Goal: Information Seeking & Learning: Learn about a topic

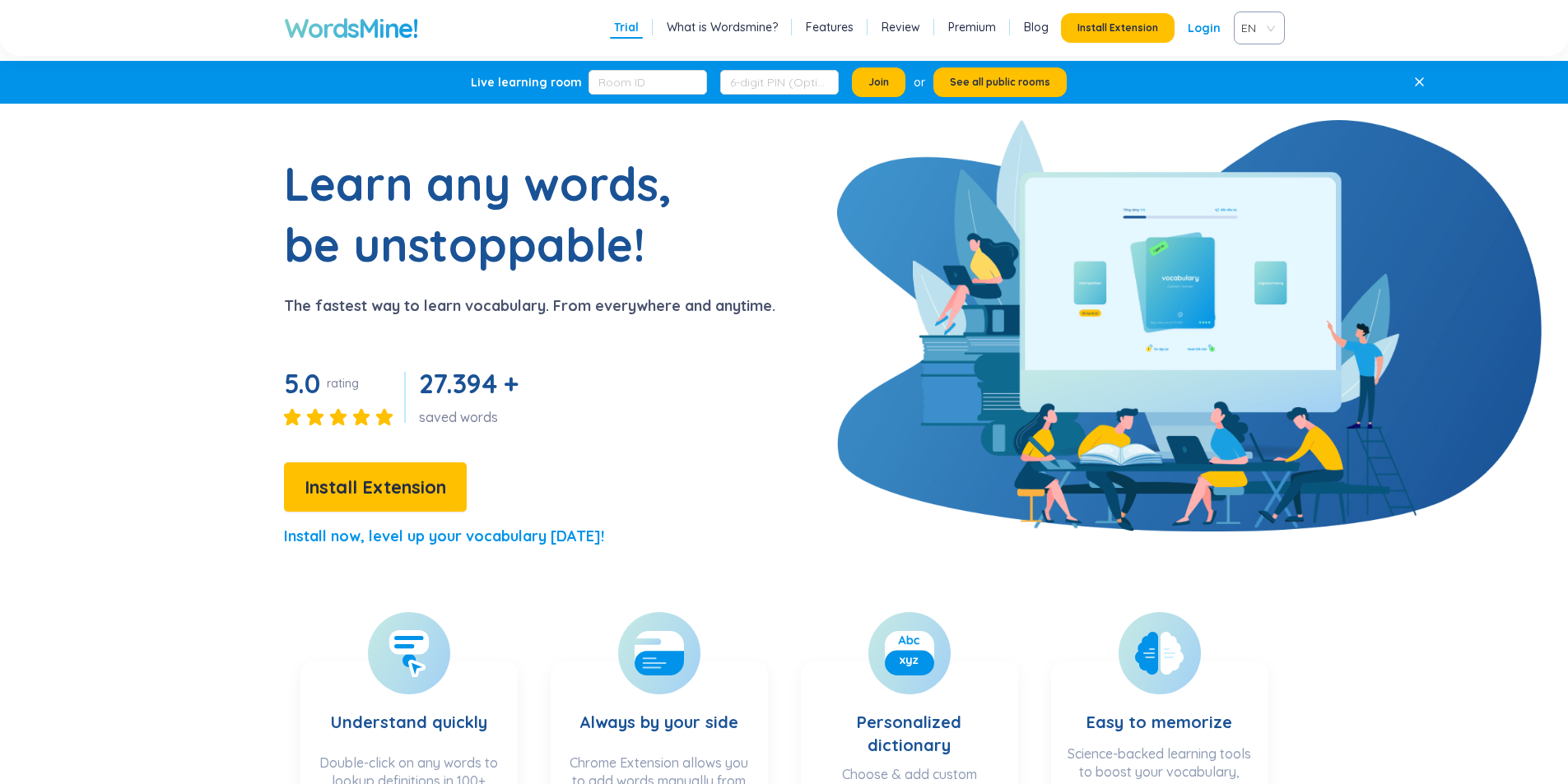
click at [1249, 25] on span "EN" at bounding box center [1255, 27] width 29 height 24
click at [1252, 87] on div "VIE" at bounding box center [1258, 91] width 31 height 19
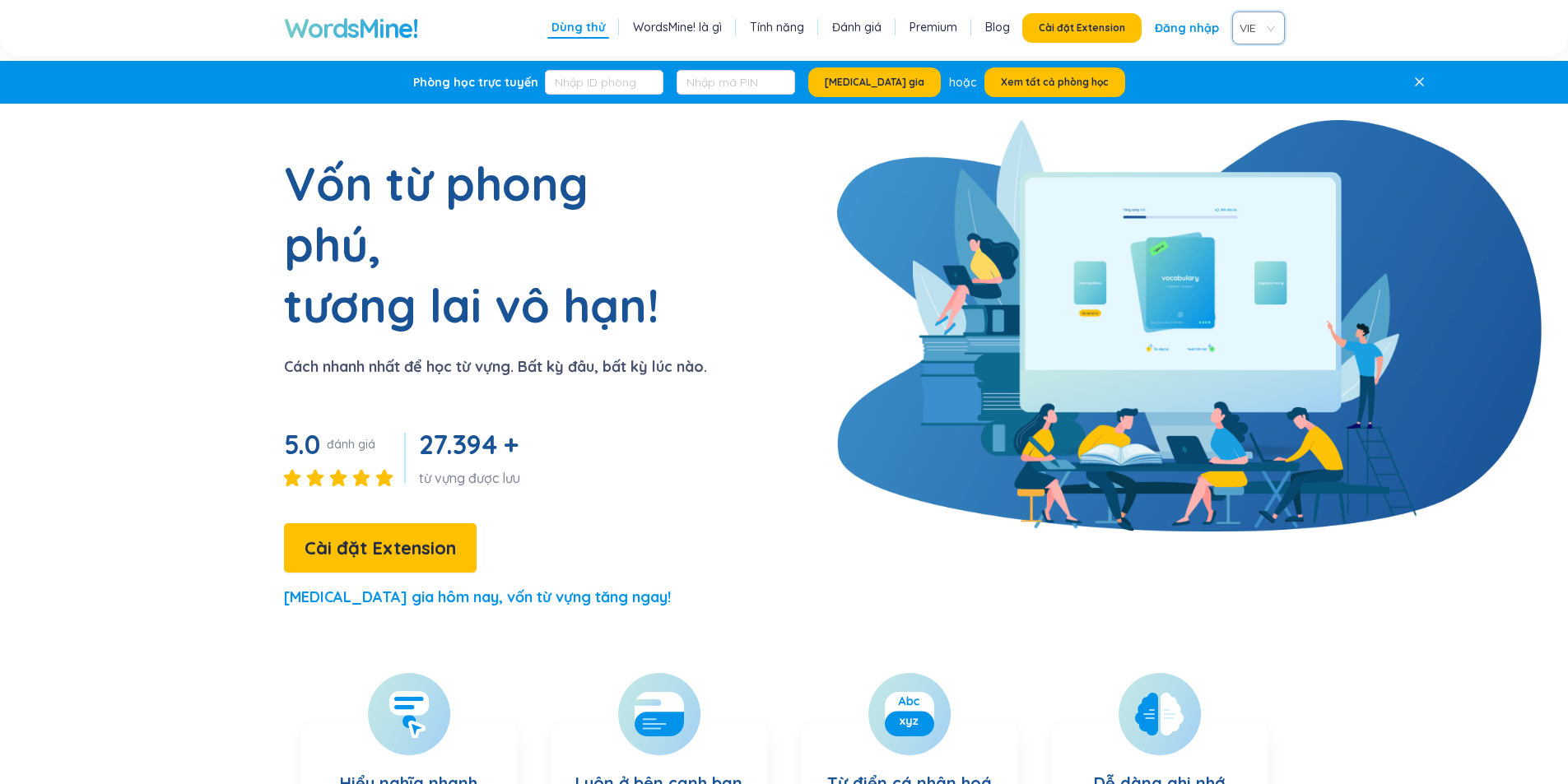
click at [1163, 25] on link "Đăng nhập" at bounding box center [1187, 28] width 64 height 29
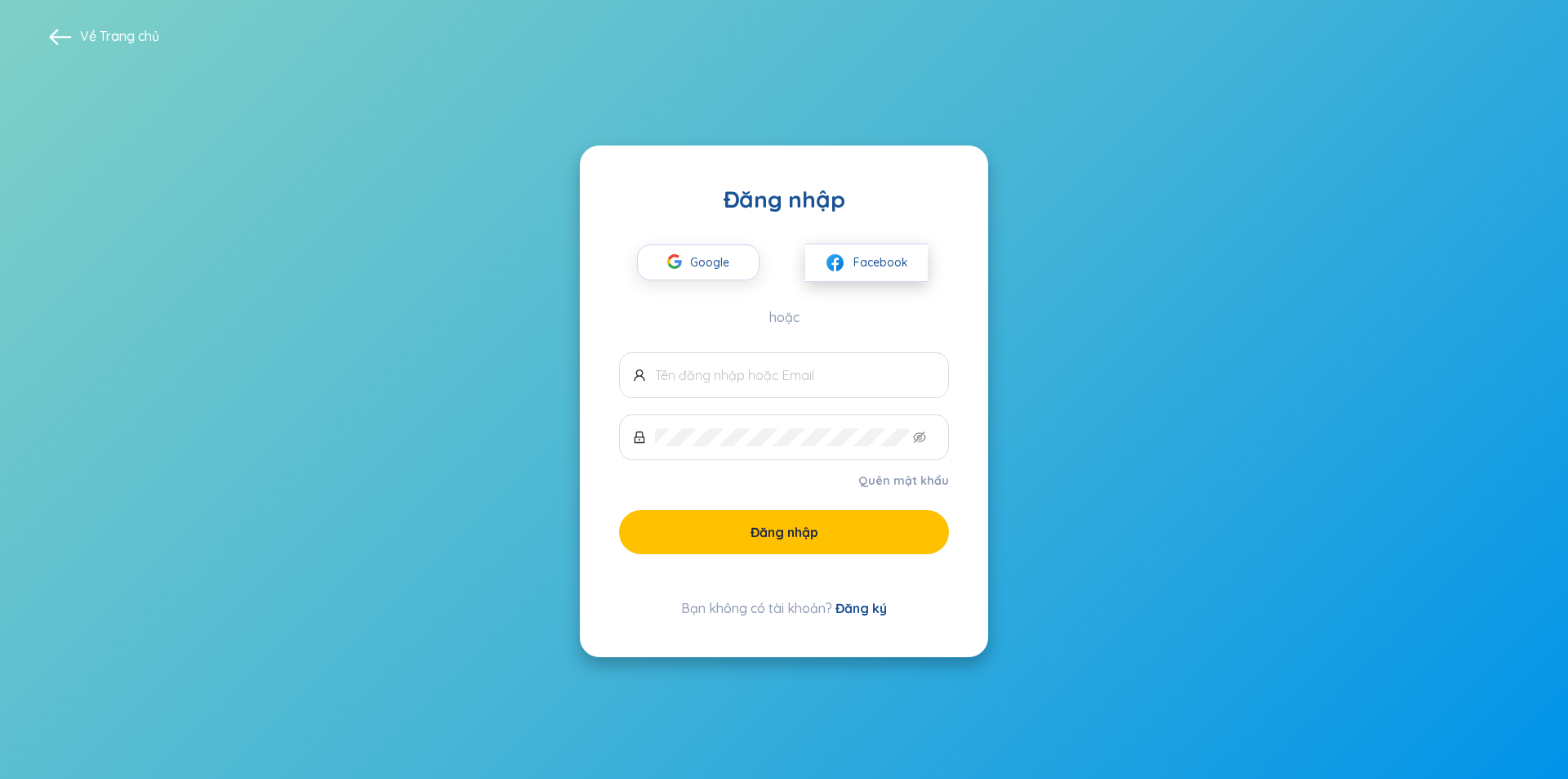
click at [857, 260] on span "Facebook" at bounding box center [880, 262] width 55 height 18
click at [841, 255] on img at bounding box center [835, 262] width 20 height 20
click at [873, 270] on span "Facebook" at bounding box center [880, 262] width 55 height 18
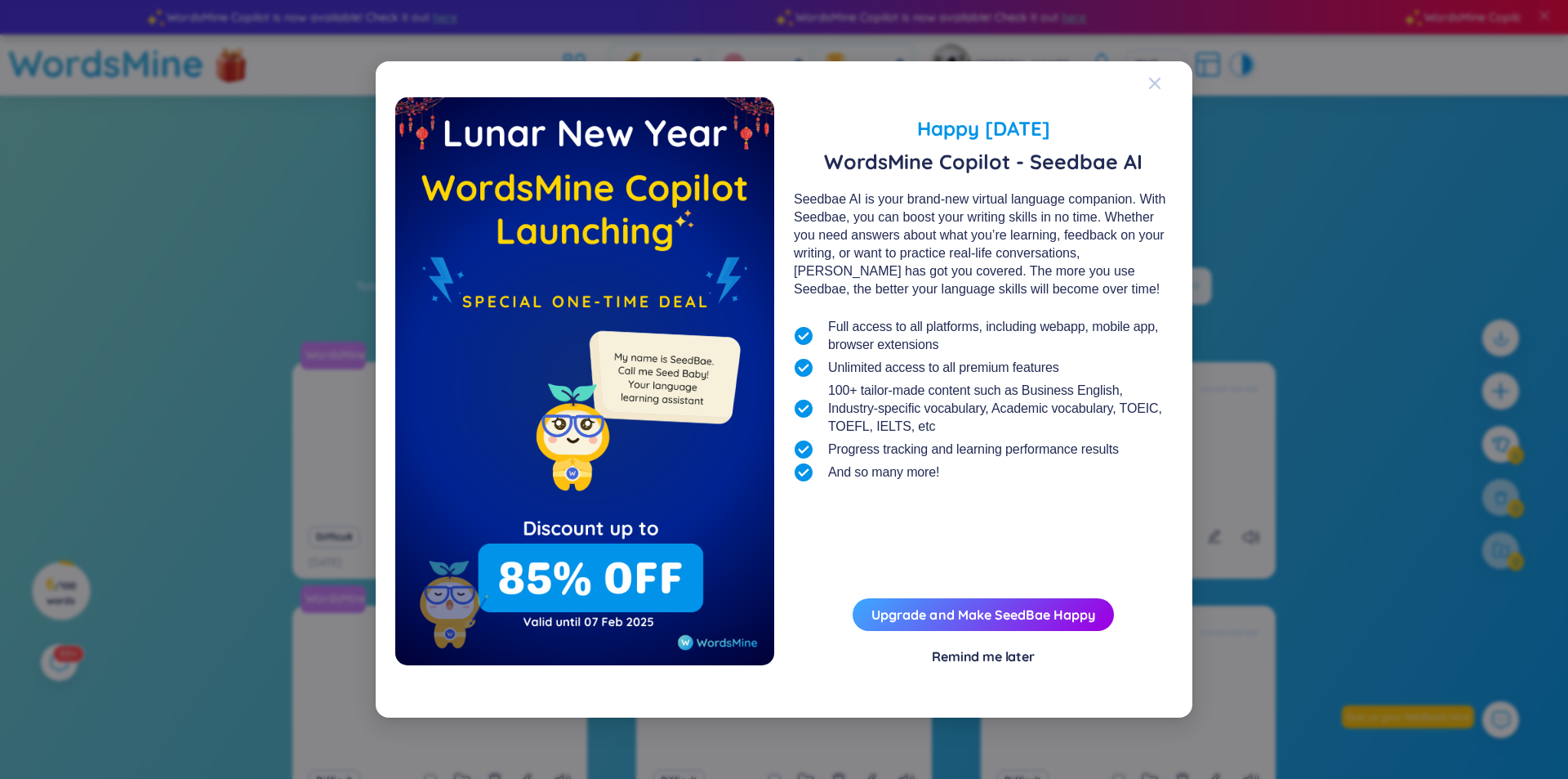
click at [1151, 81] on icon "Close" at bounding box center [1155, 83] width 14 height 14
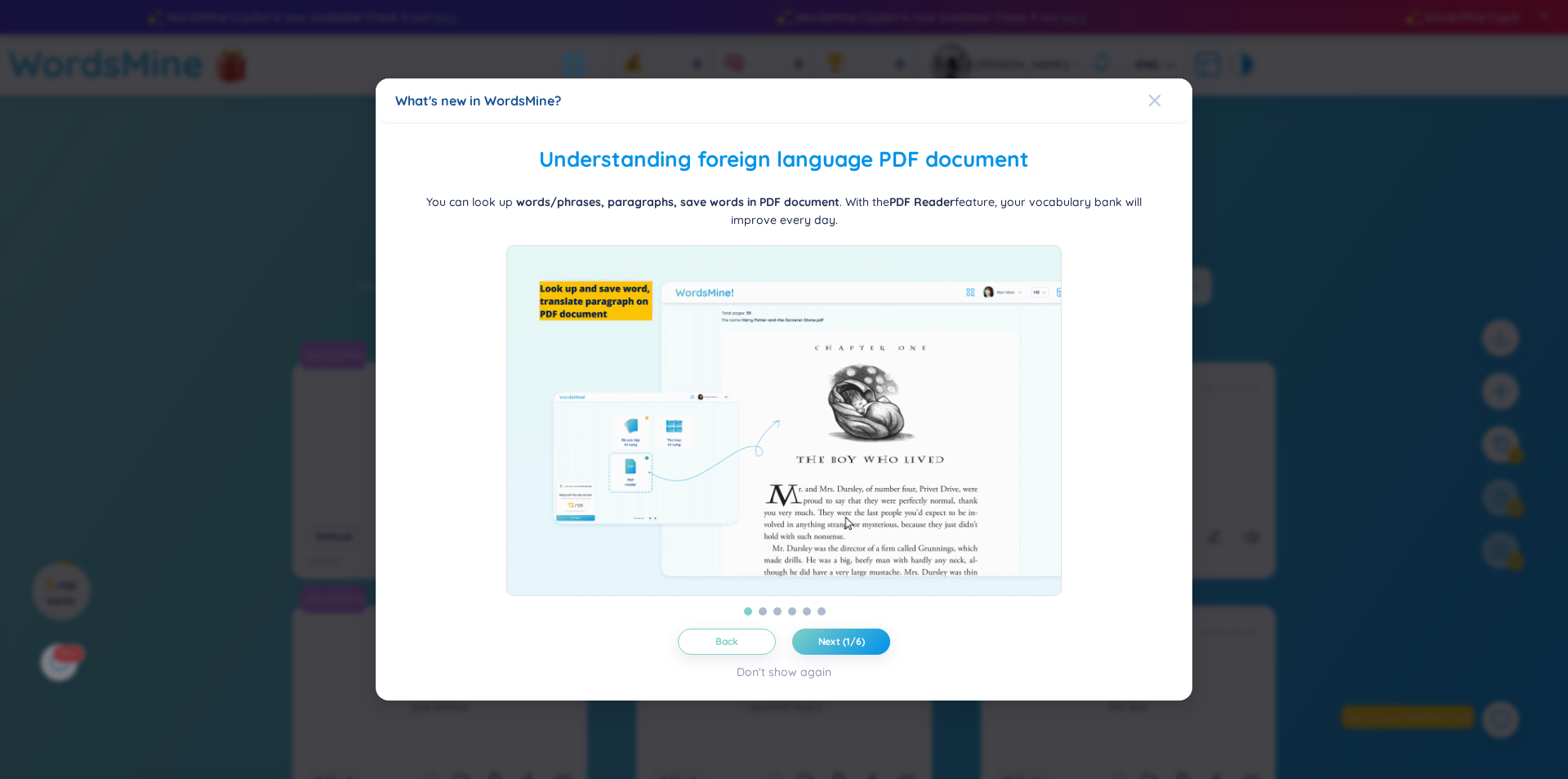
click at [1153, 78] on div "What's new in WordsMine? Folder management WordsMine lets you manage and person…" at bounding box center [784, 389] width 1568 height 779
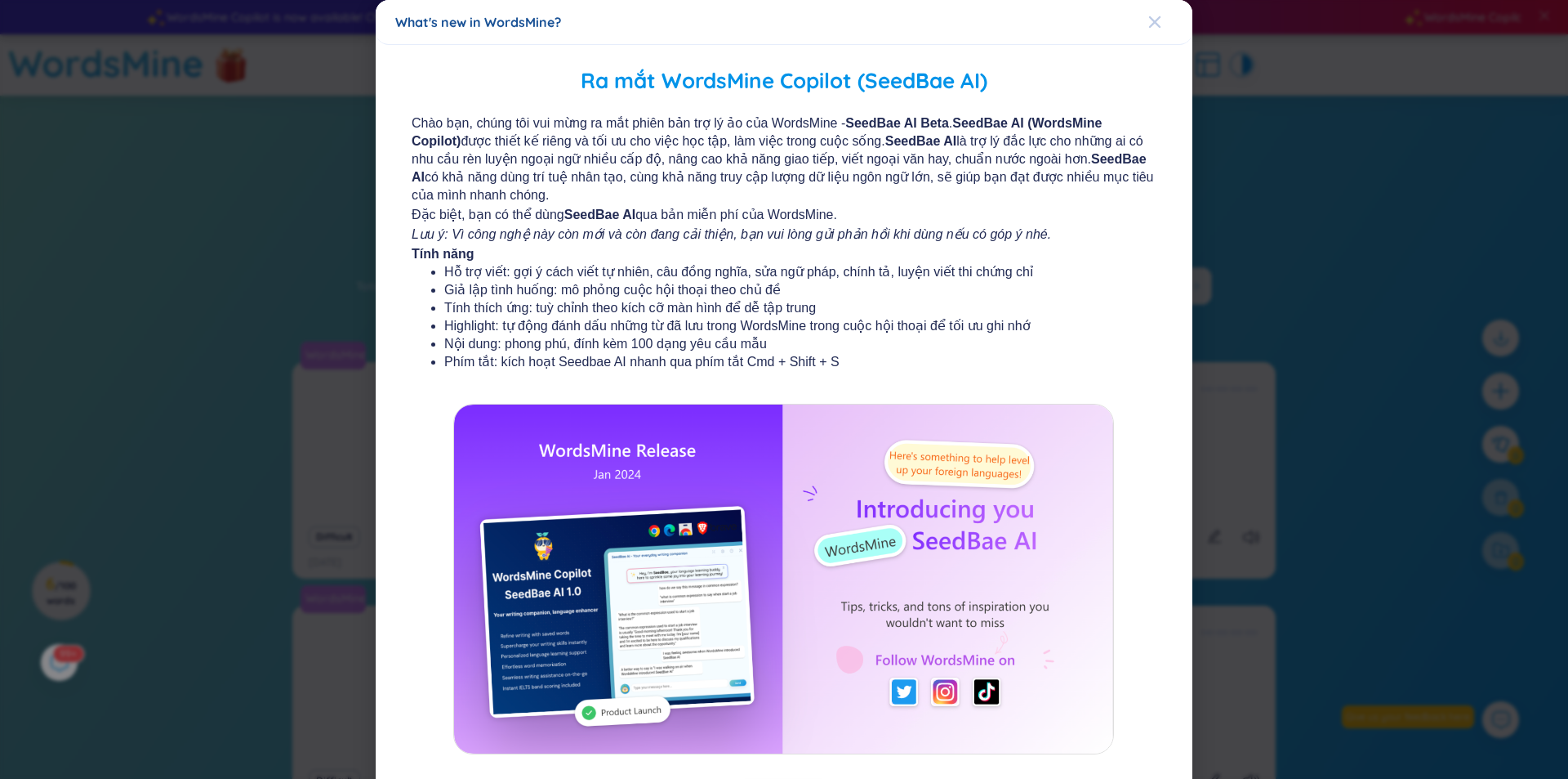
click at [1158, 9] on span "Close" at bounding box center [1170, 22] width 44 height 45
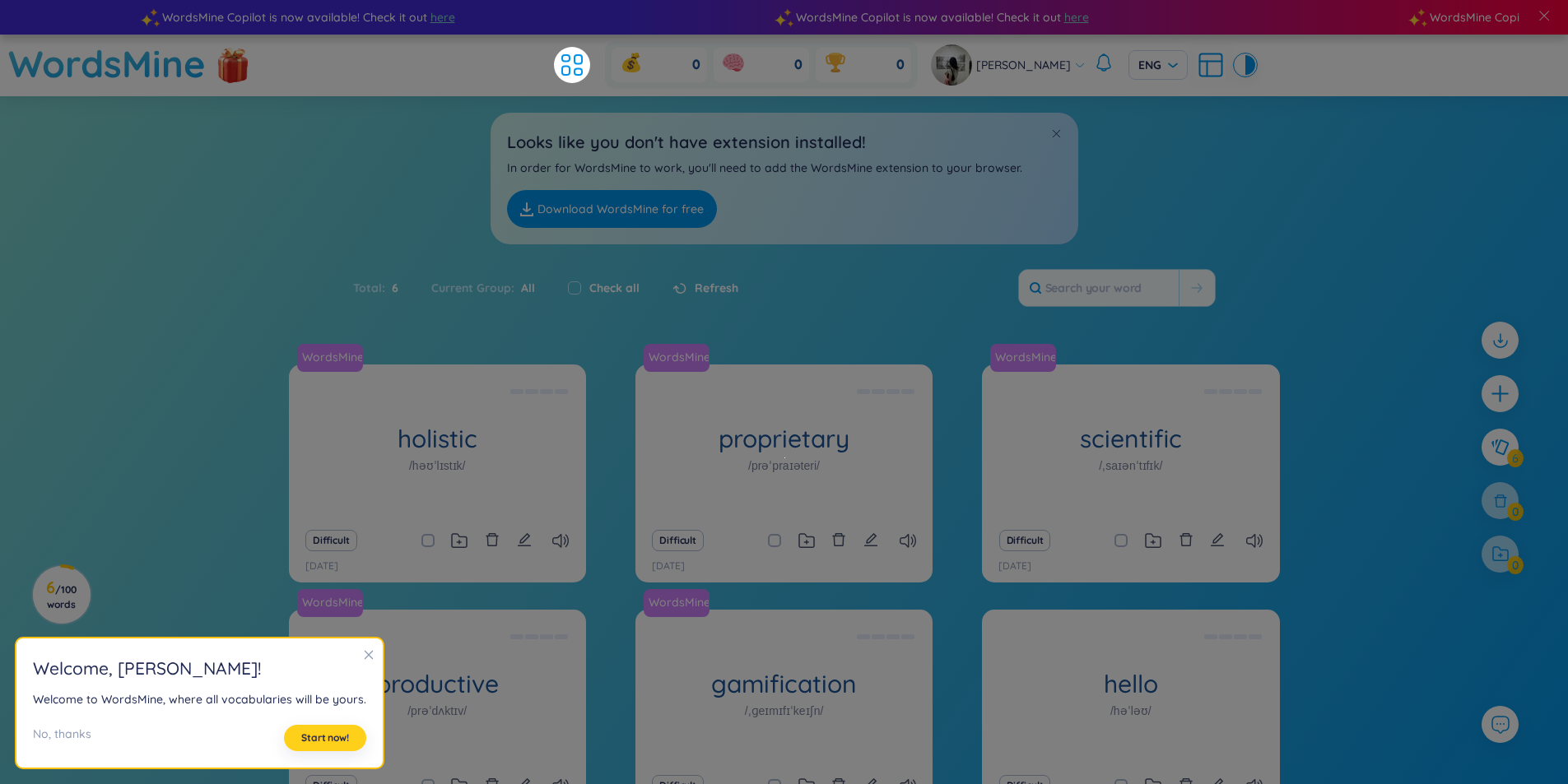
click at [305, 737] on span "Start now!" at bounding box center [325, 738] width 48 height 14
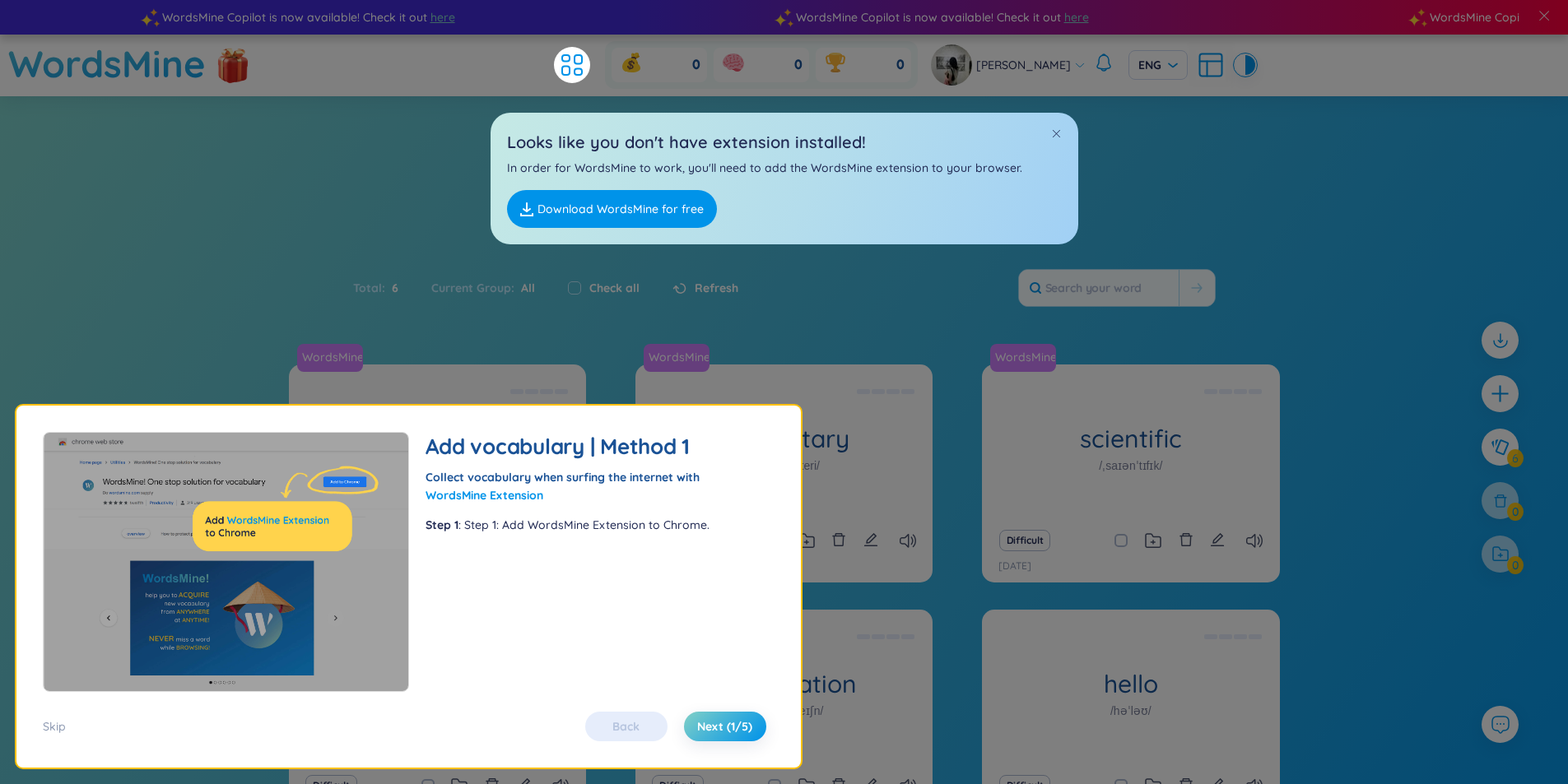
click at [637, 728] on div "Back Next (1/5)" at bounding box center [675, 726] width 198 height 29
click at [696, 734] on button "Next (1/5)" at bounding box center [725, 726] width 82 height 29
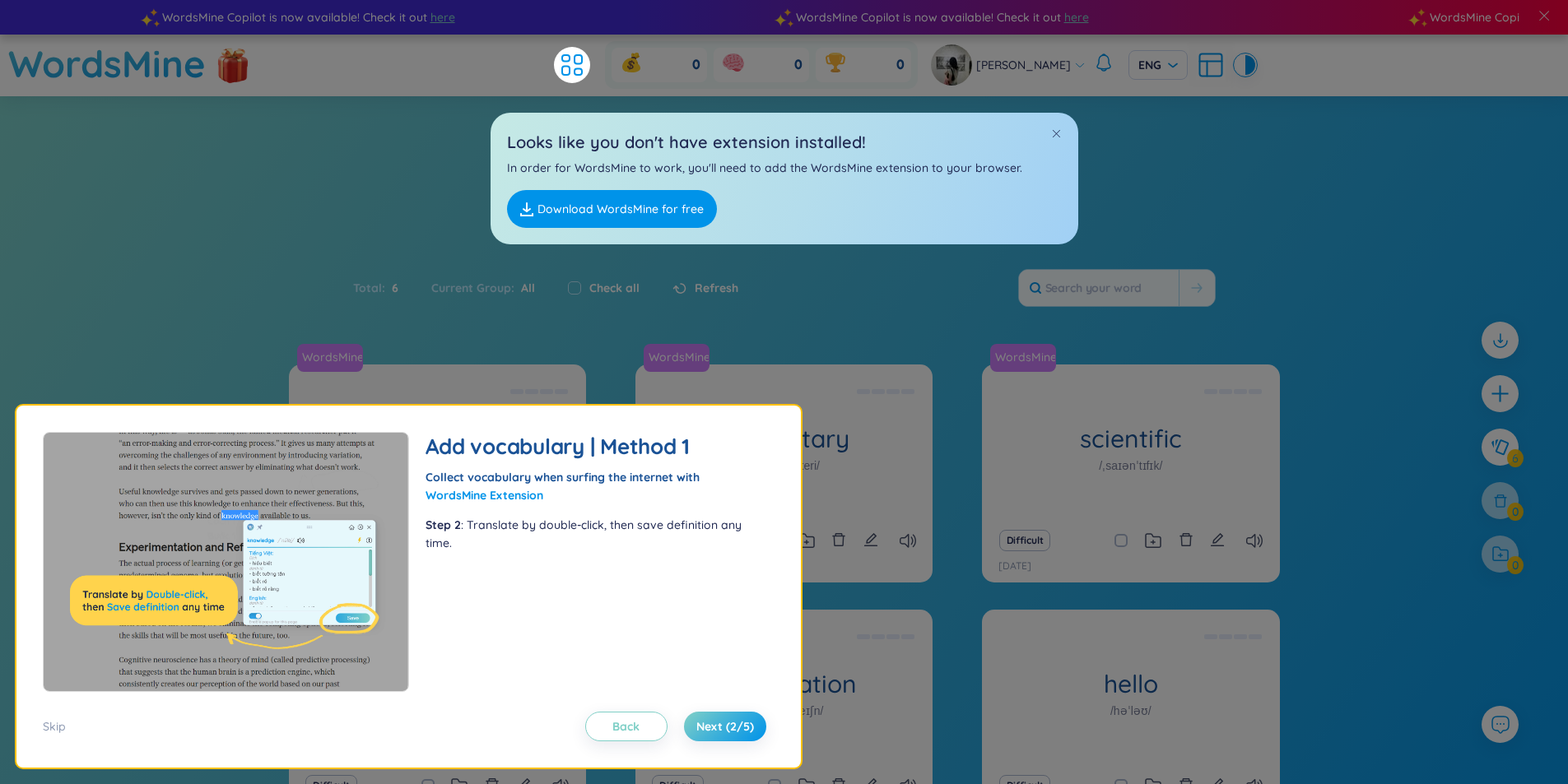
click at [618, 733] on span "Back" at bounding box center [626, 726] width 27 height 17
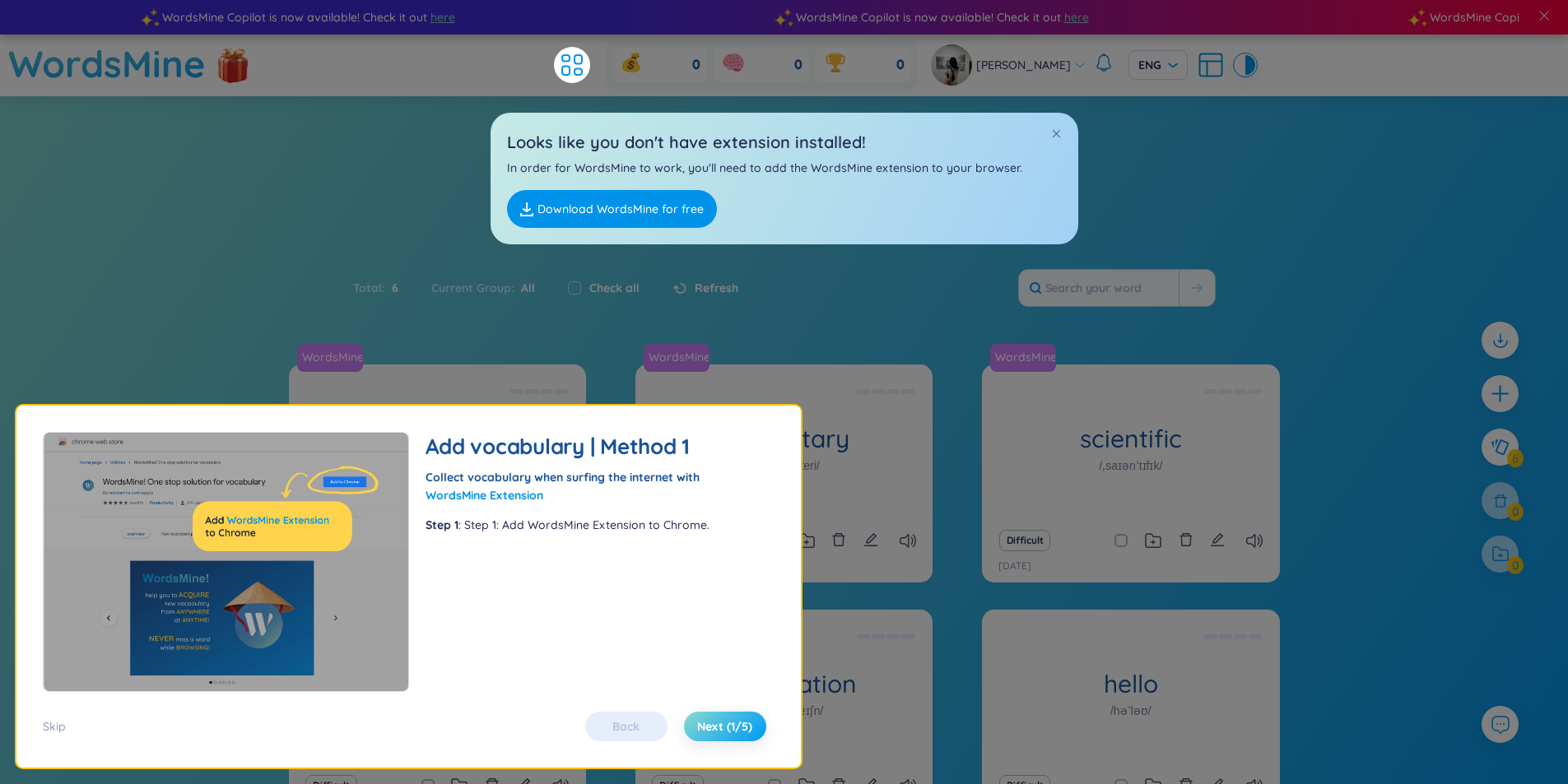
click at [711, 718] on span "Next (1/5)" at bounding box center [724, 726] width 56 height 17
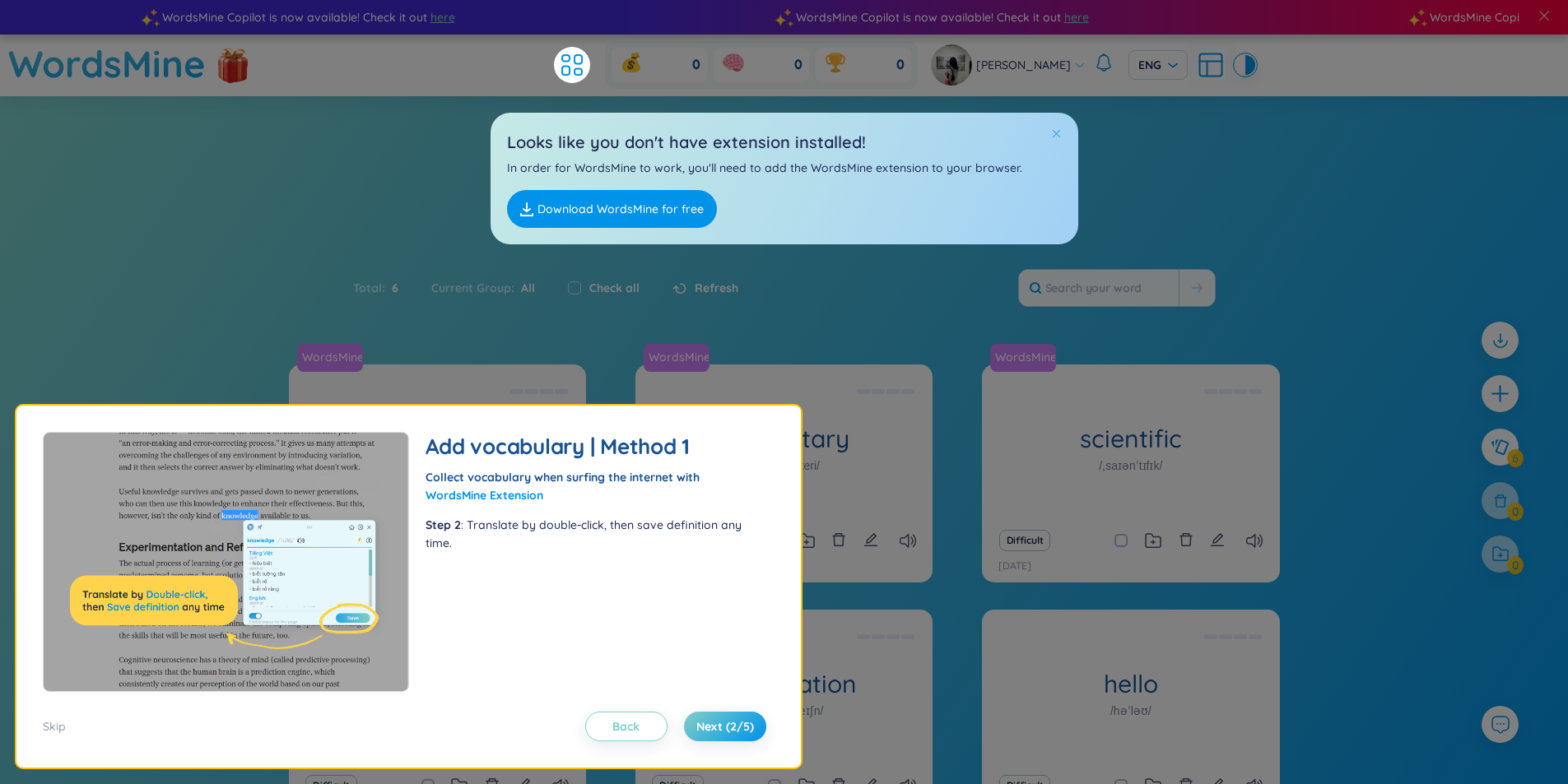
click at [1056, 128] on span at bounding box center [1055, 133] width 12 height 12
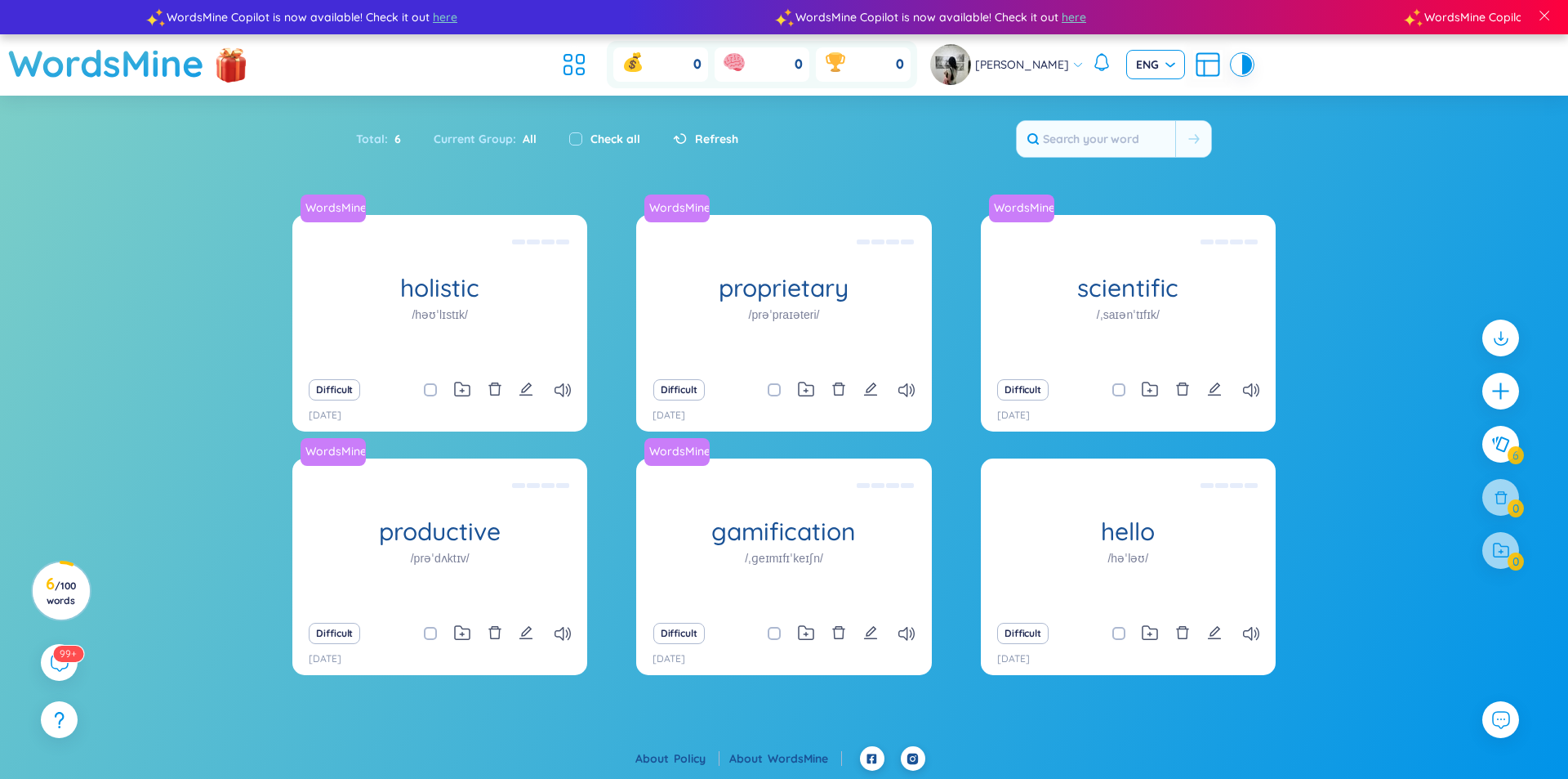
click at [1152, 66] on span "ENG" at bounding box center [1156, 64] width 40 height 16
click at [1145, 99] on div "VIE" at bounding box center [1143, 99] width 40 height 18
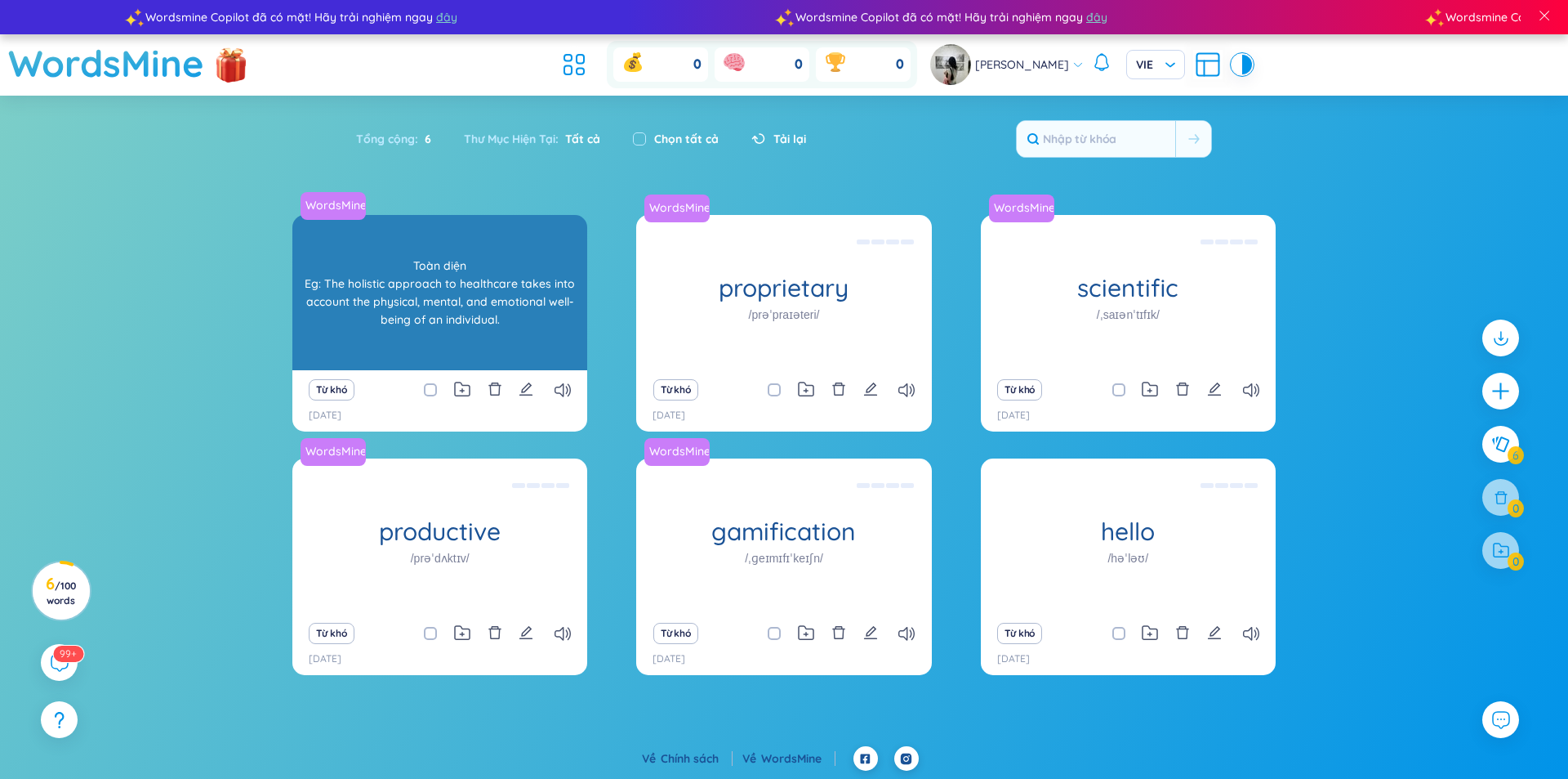
click at [496, 310] on div "Toàn diện Eg: The holistic approach to healthcare takes into account the physic…" at bounding box center [440, 292] width 279 height 147
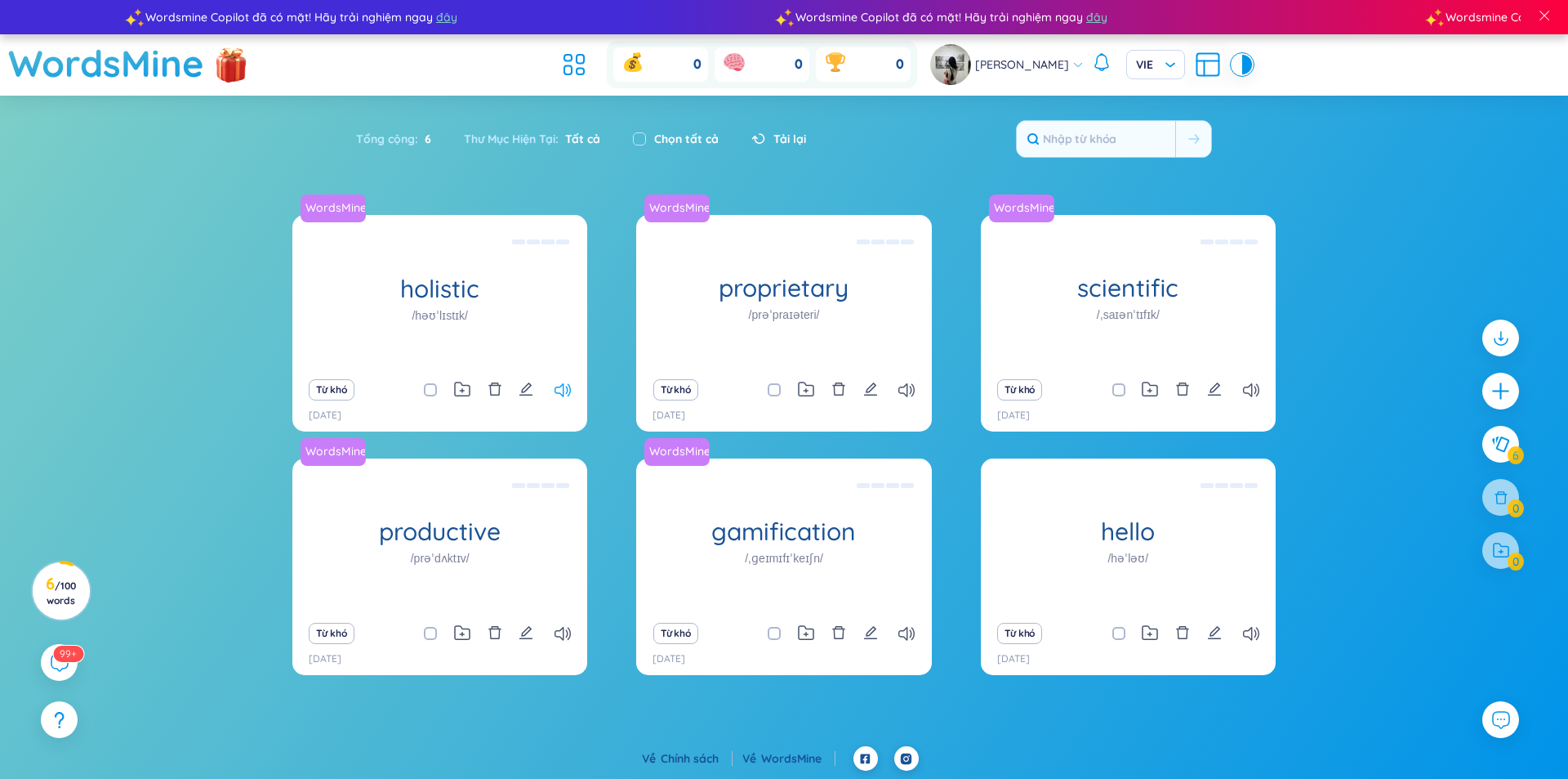
click at [559, 391] on icon at bounding box center [562, 390] width 16 height 14
click at [784, 132] on span "Tải lại" at bounding box center [790, 138] width 33 height 18
click at [1232, 61] on div at bounding box center [1237, 65] width 10 height 19
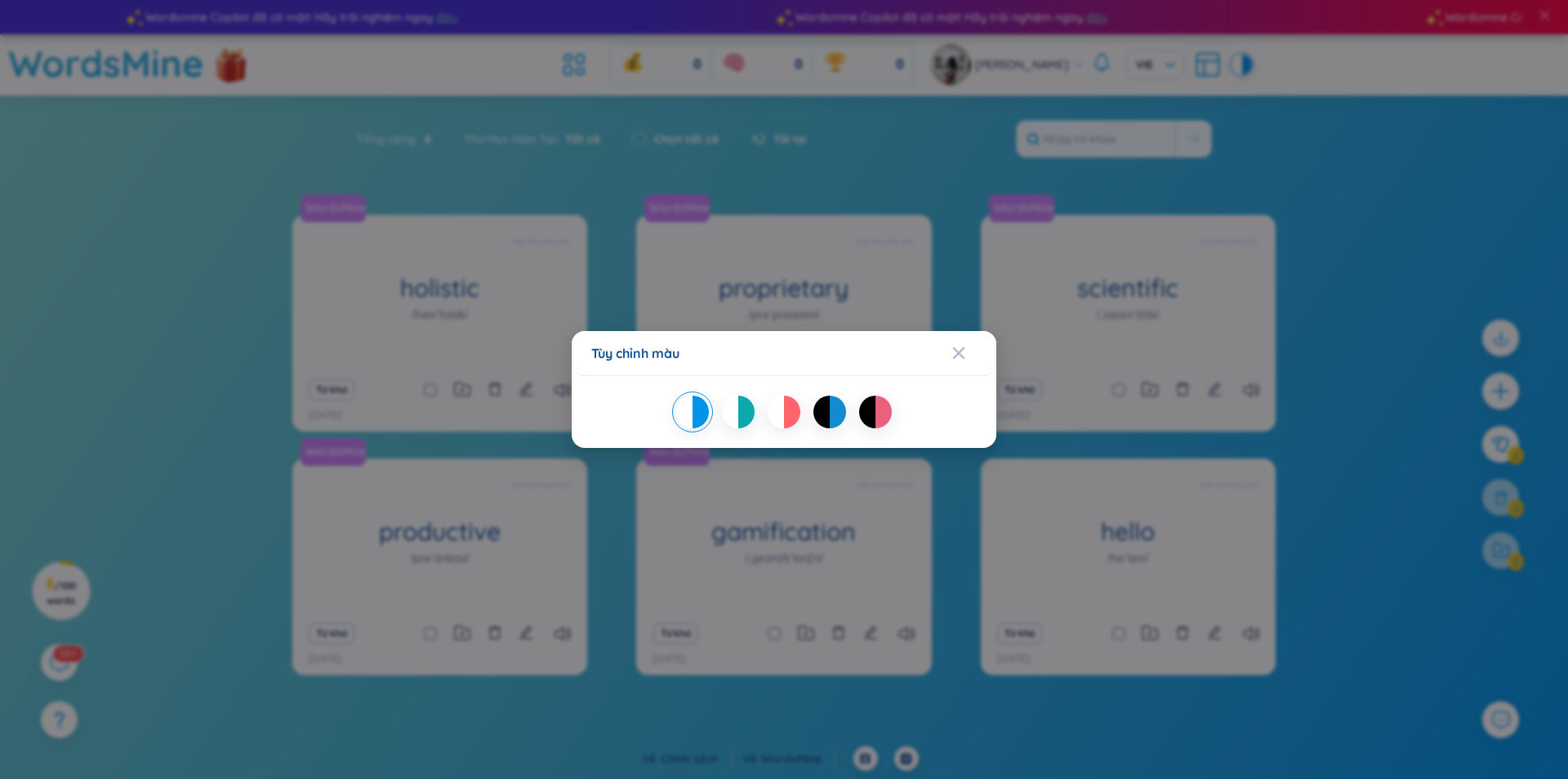
drag, startPoint x: 1023, startPoint y: 204, endPoint x: 958, endPoint y: 213, distance: 65.6
click at [1022, 204] on div "Tùy chỉnh màu" at bounding box center [784, 389] width 1568 height 779
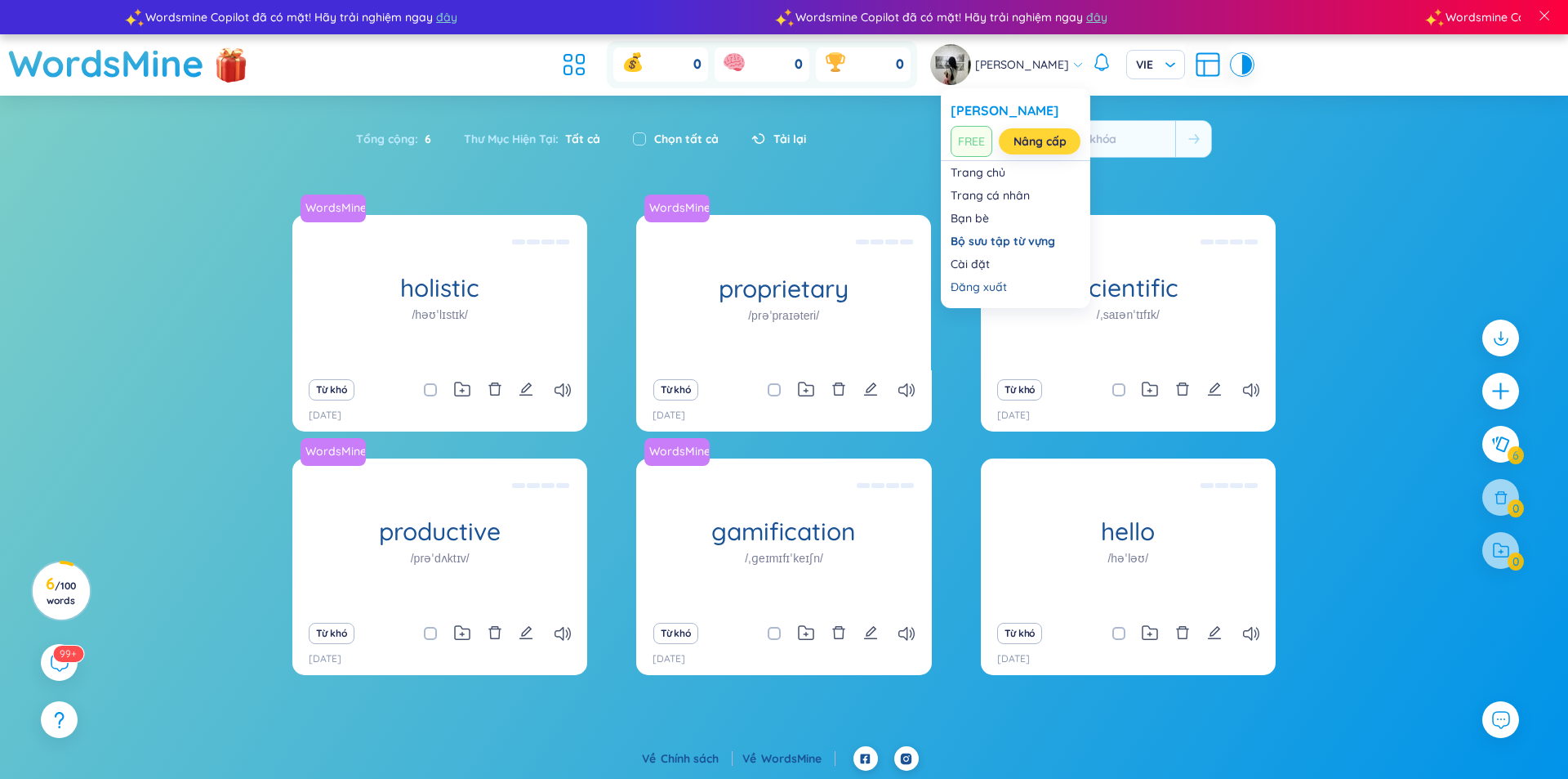
click at [1026, 142] on link "Nâng cấp" at bounding box center [1040, 141] width 53 height 18
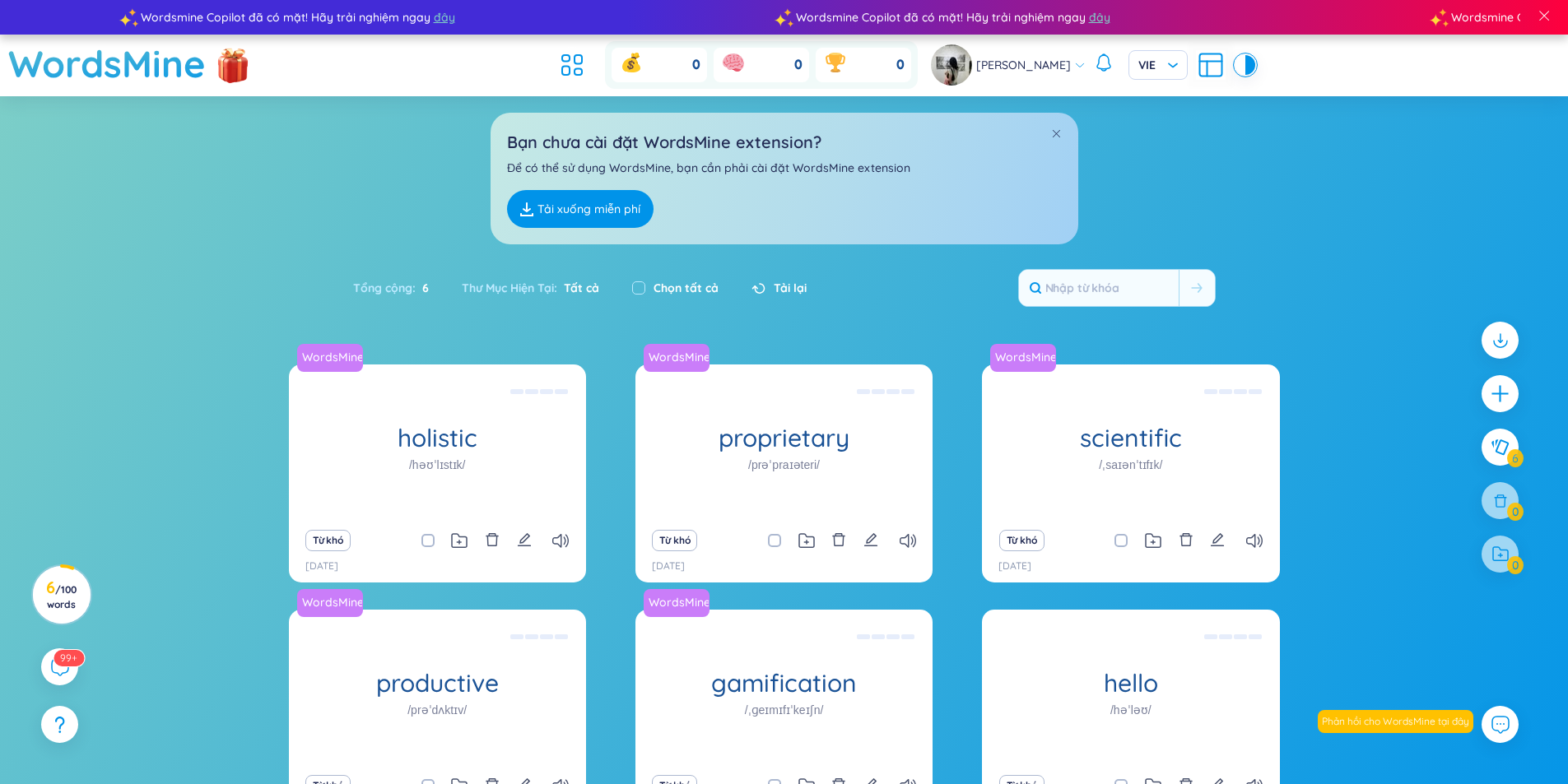
drag, startPoint x: 1247, startPoint y: 219, endPoint x: 1236, endPoint y: 216, distance: 11.4
click at [1245, 219] on div "Bạn chưa cài đặt WordsMine extension? Để có thể sử dụng WordsMine, bạn cần phải…" at bounding box center [784, 170] width 1568 height 148
drag, startPoint x: 1060, startPoint y: 278, endPoint x: 1065, endPoint y: 291, distance: 13.9
click at [1060, 280] on input "text" at bounding box center [1098, 287] width 160 height 36
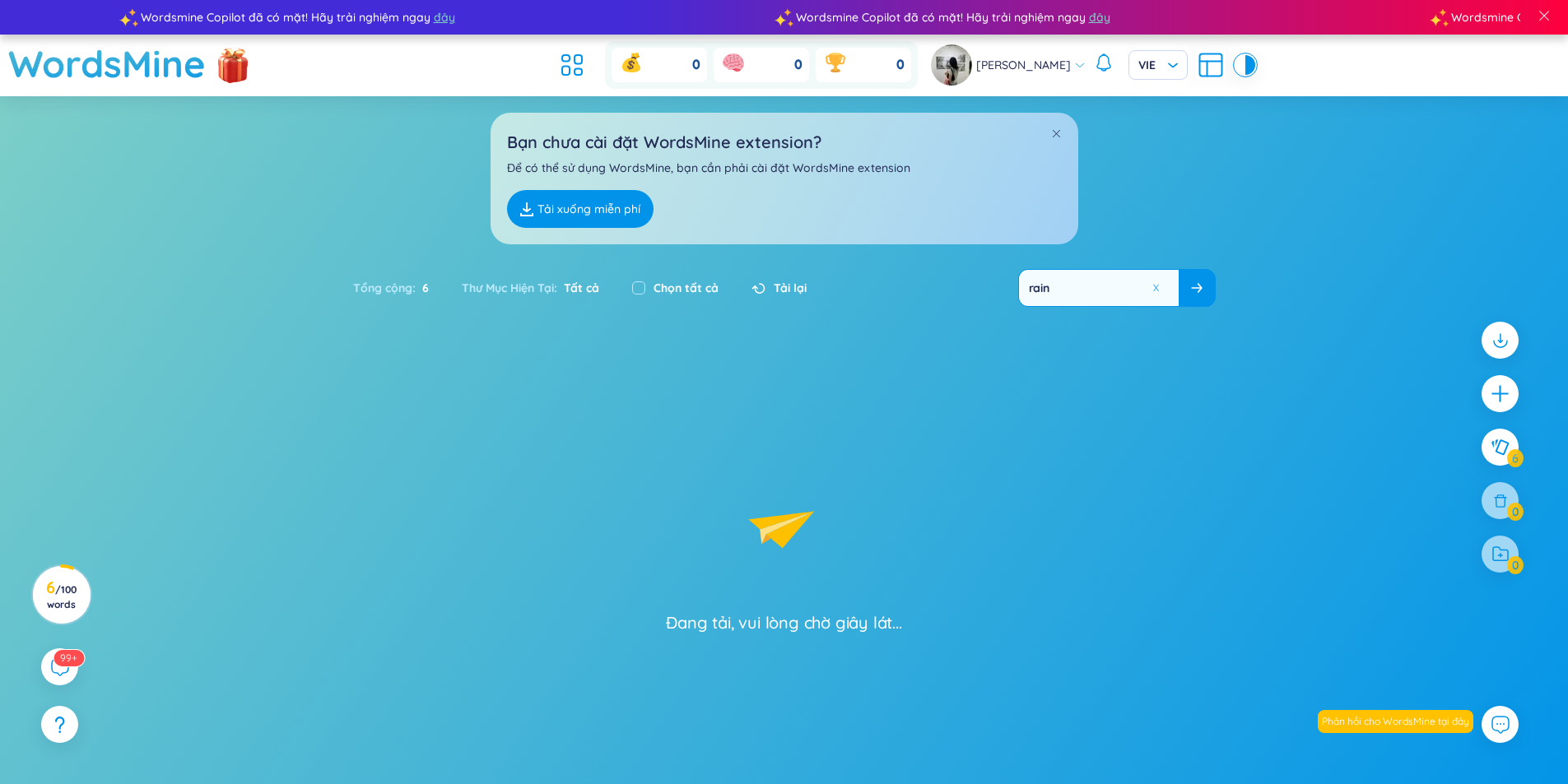
type input "rain"
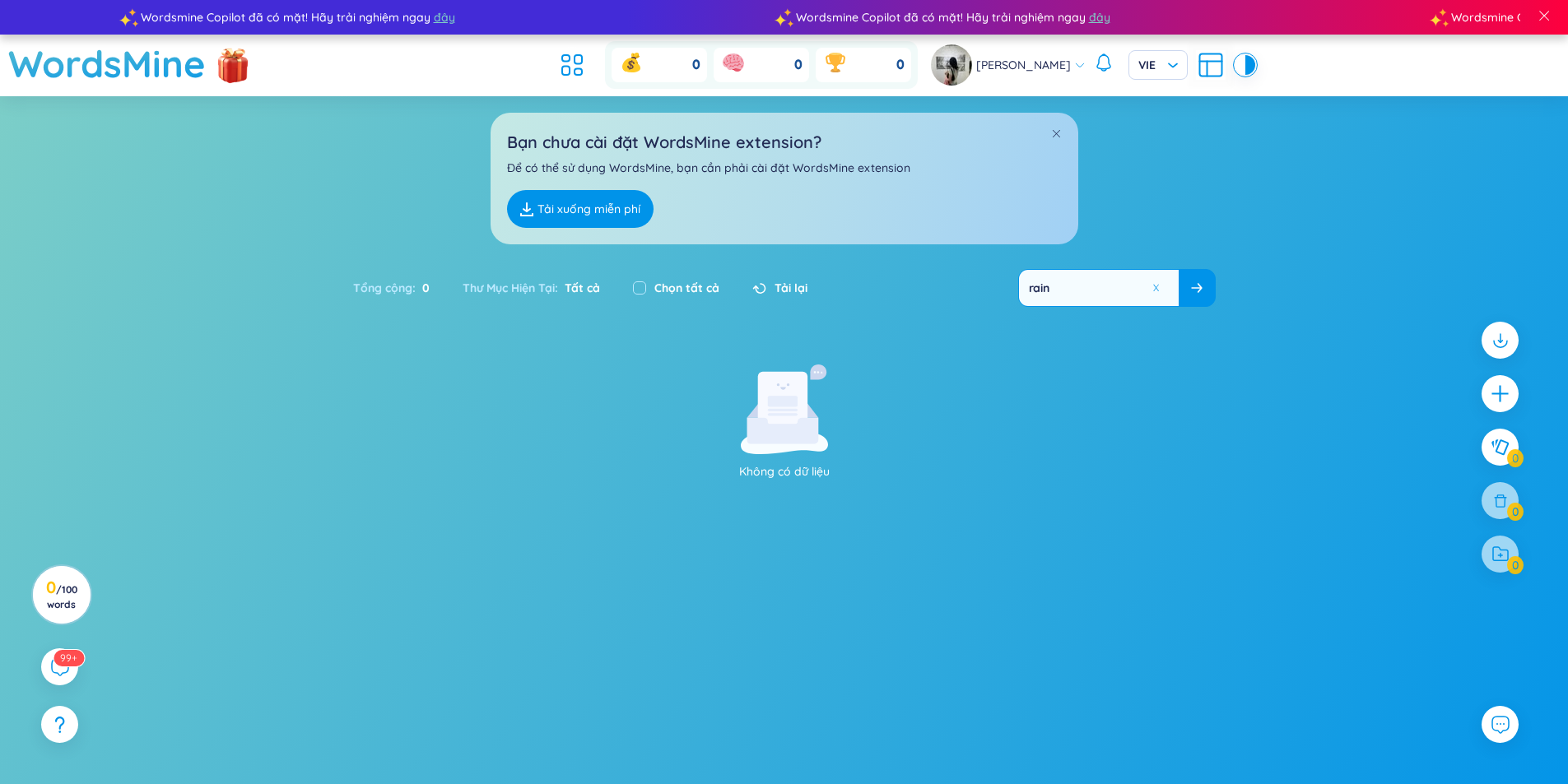
click at [1196, 289] on icon at bounding box center [1197, 287] width 12 height 10
click at [1499, 434] on button at bounding box center [1500, 447] width 41 height 41
click at [760, 282] on icon at bounding box center [759, 287] width 14 height 11
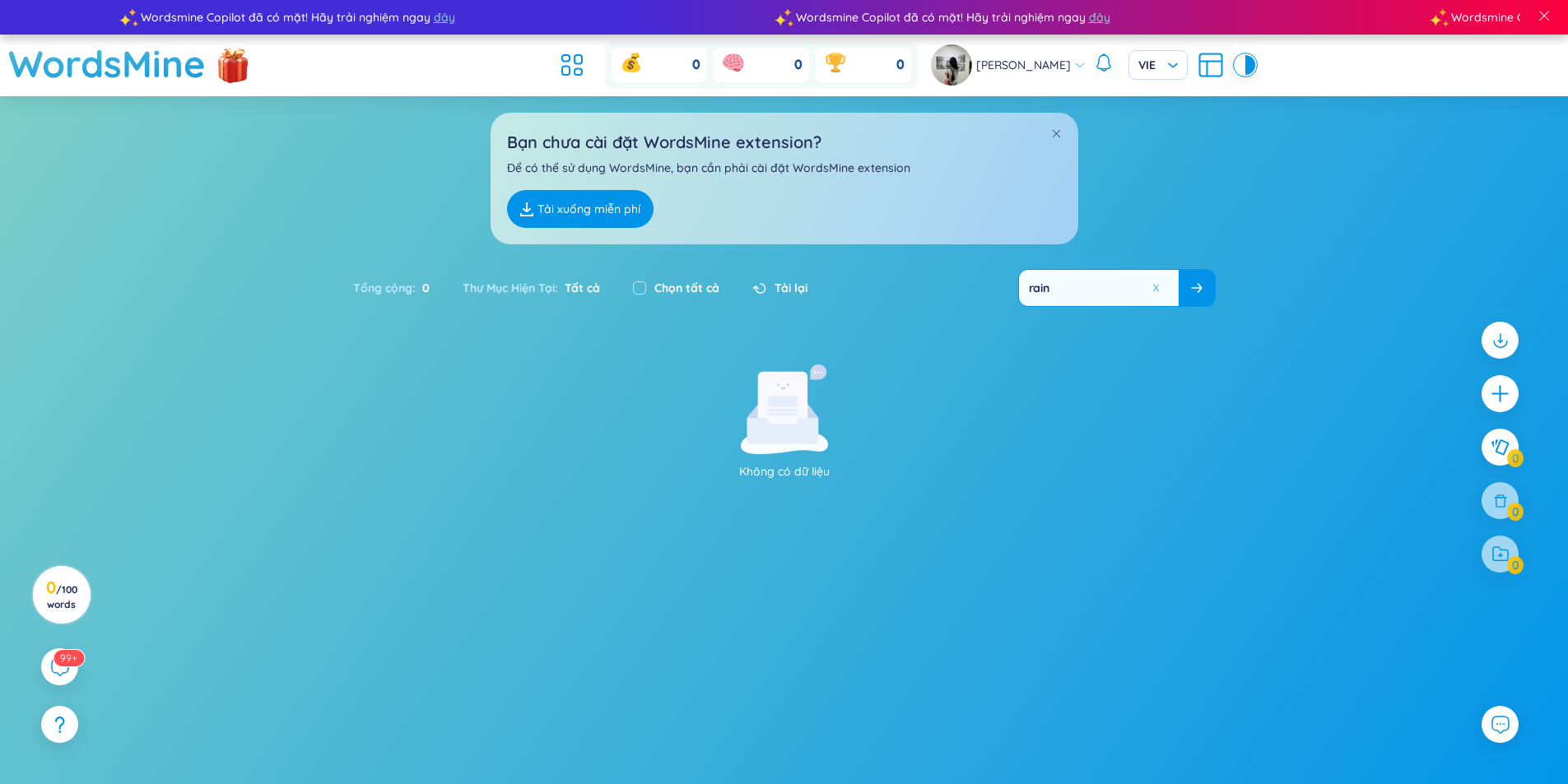
click at [785, 287] on span "Tải lại" at bounding box center [791, 287] width 33 height 19
click at [1158, 287] on button at bounding box center [1159, 287] width 24 height 20
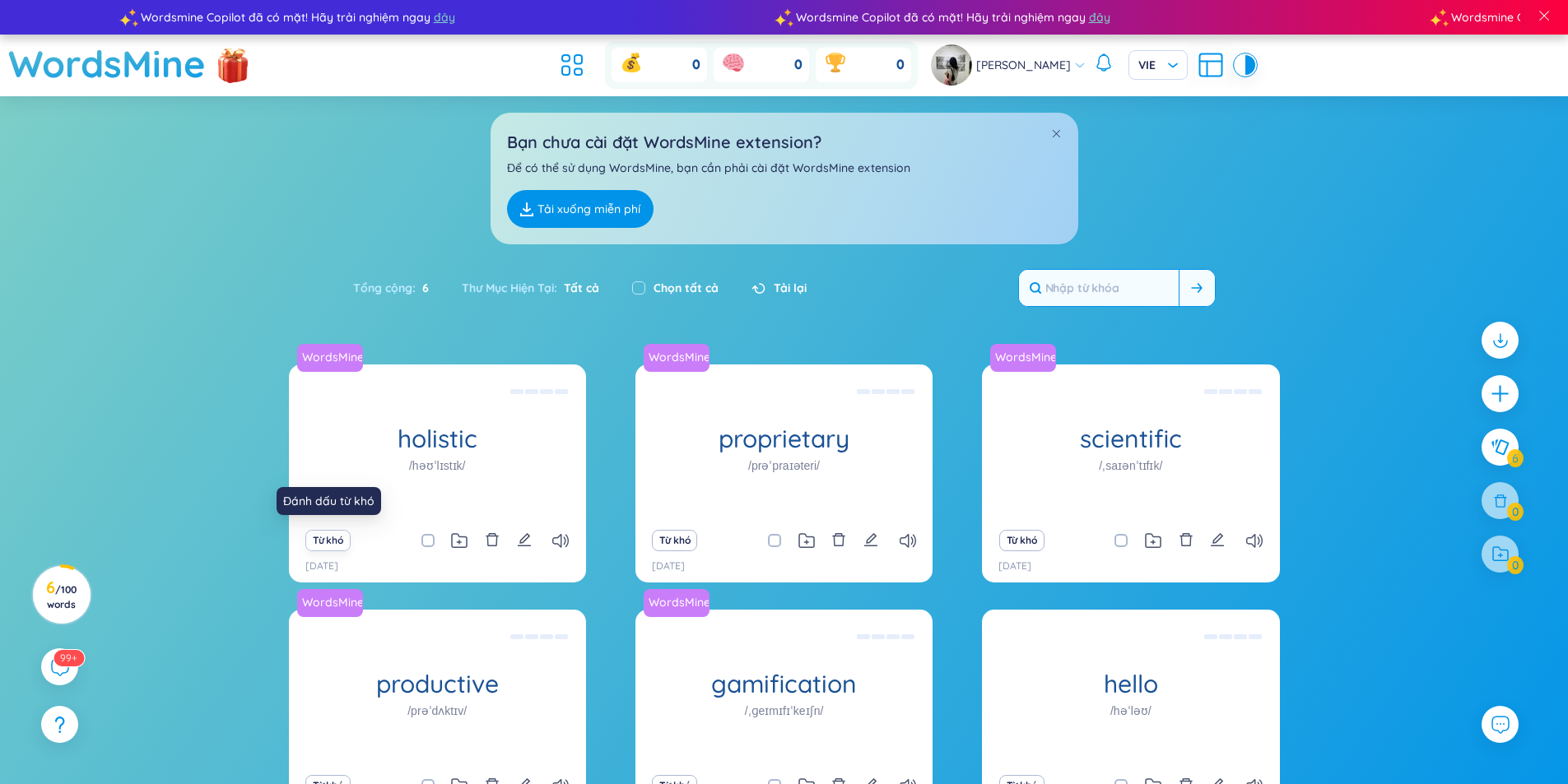
click at [318, 533] on button "Từ khó" at bounding box center [327, 541] width 45 height 21
click at [319, 532] on button "Từ khó" at bounding box center [327, 541] width 45 height 21
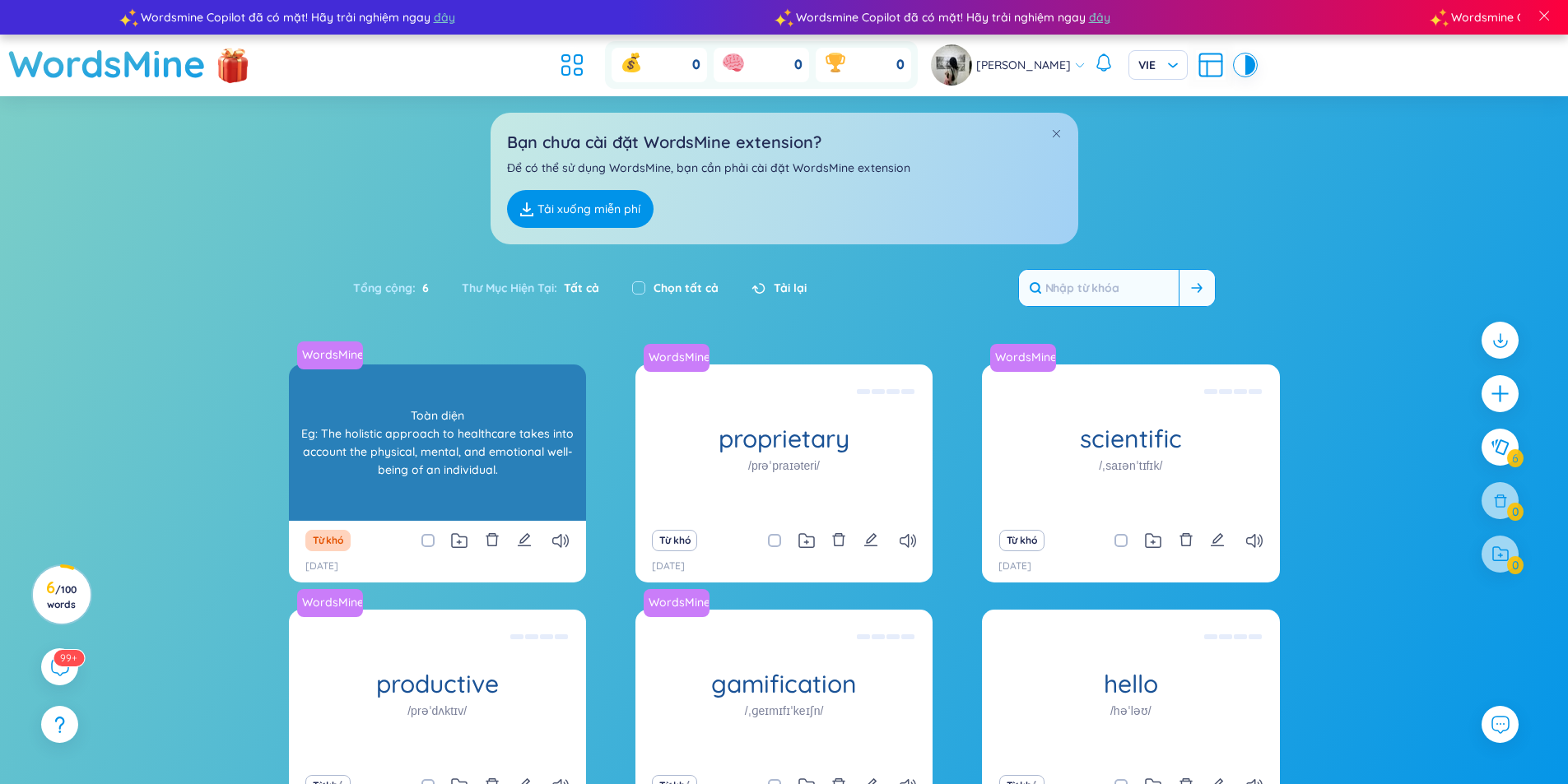
drag, startPoint x: 319, startPoint y: 532, endPoint x: 402, endPoint y: 502, distance: 88.3
click at [402, 502] on div "WordsMine holistic Toàn diện Eg: The holistic approach to healthcare takes into…" at bounding box center [437, 442] width 297 height 156
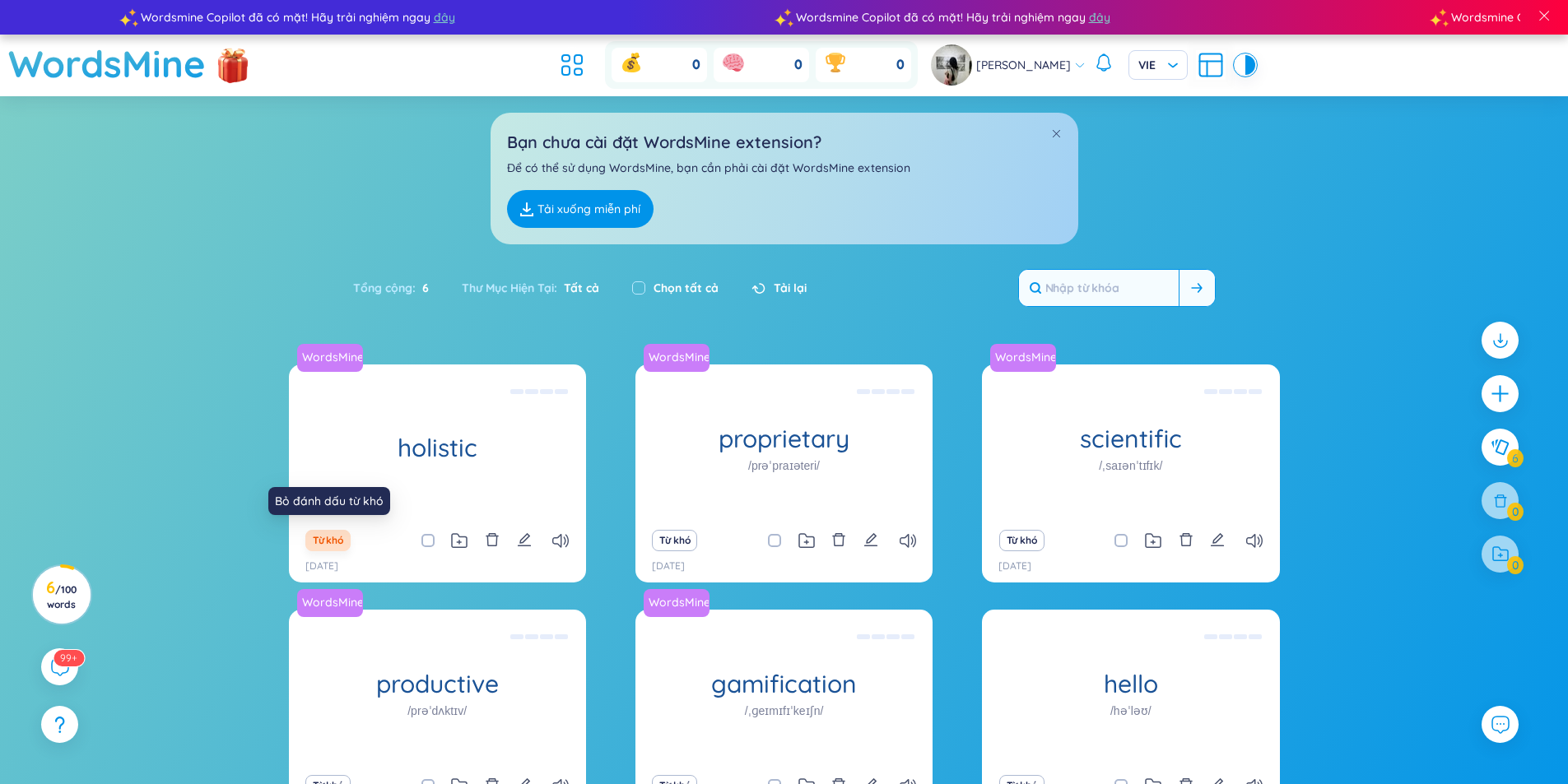
click at [332, 533] on button "Từ khó" at bounding box center [327, 541] width 45 height 21
click at [605, 203] on link "Tải xuống miễn phí" at bounding box center [580, 208] width 146 height 38
click at [531, 204] on icon at bounding box center [527, 209] width 14 height 14
click at [320, 532] on button "Từ khó" at bounding box center [327, 541] width 45 height 21
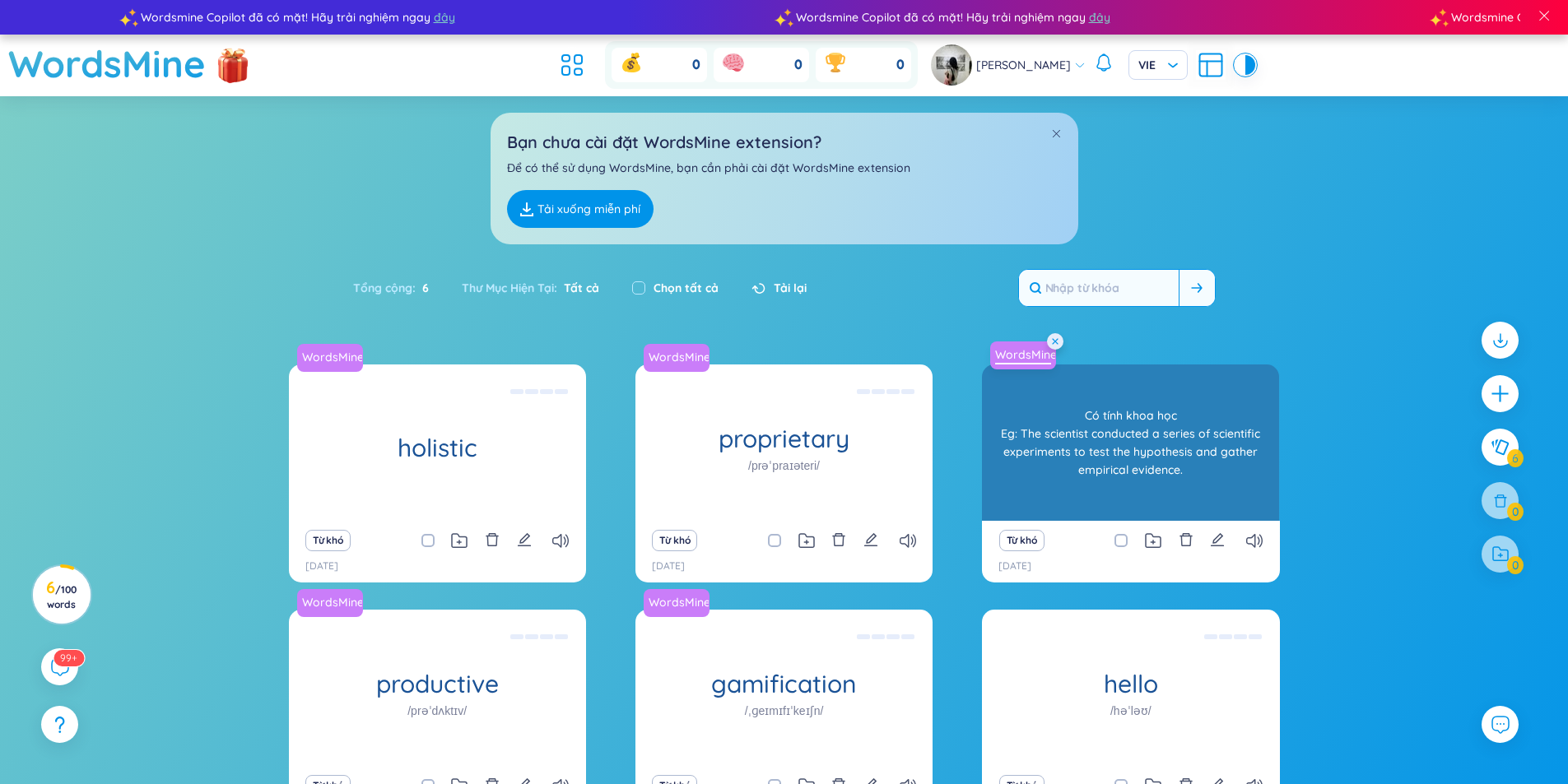
click at [1036, 356] on link "WordsMine" at bounding box center [1022, 354] width 69 height 17
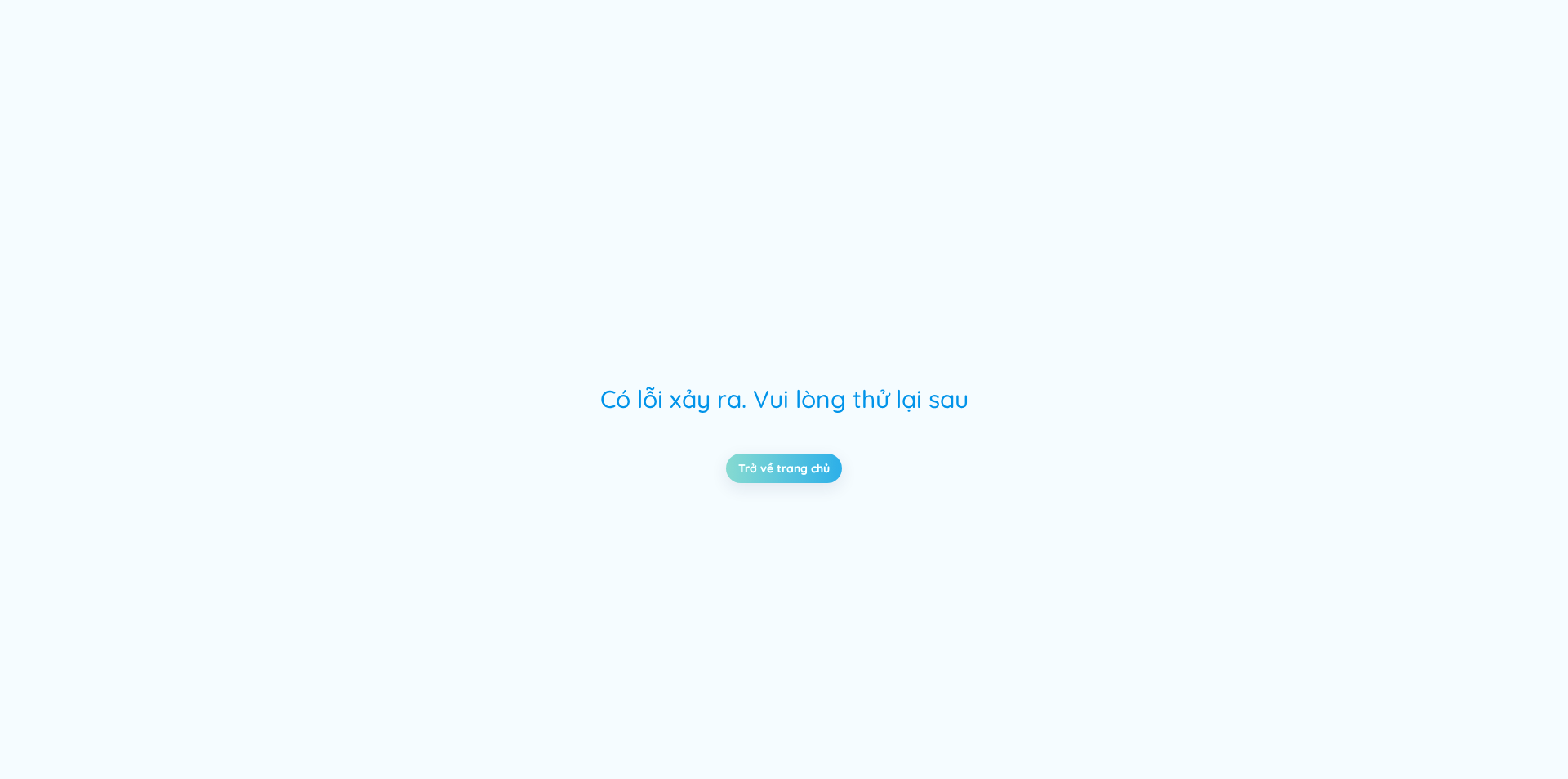
click at [801, 466] on link "Trở về trang chủ" at bounding box center [784, 468] width 92 height 18
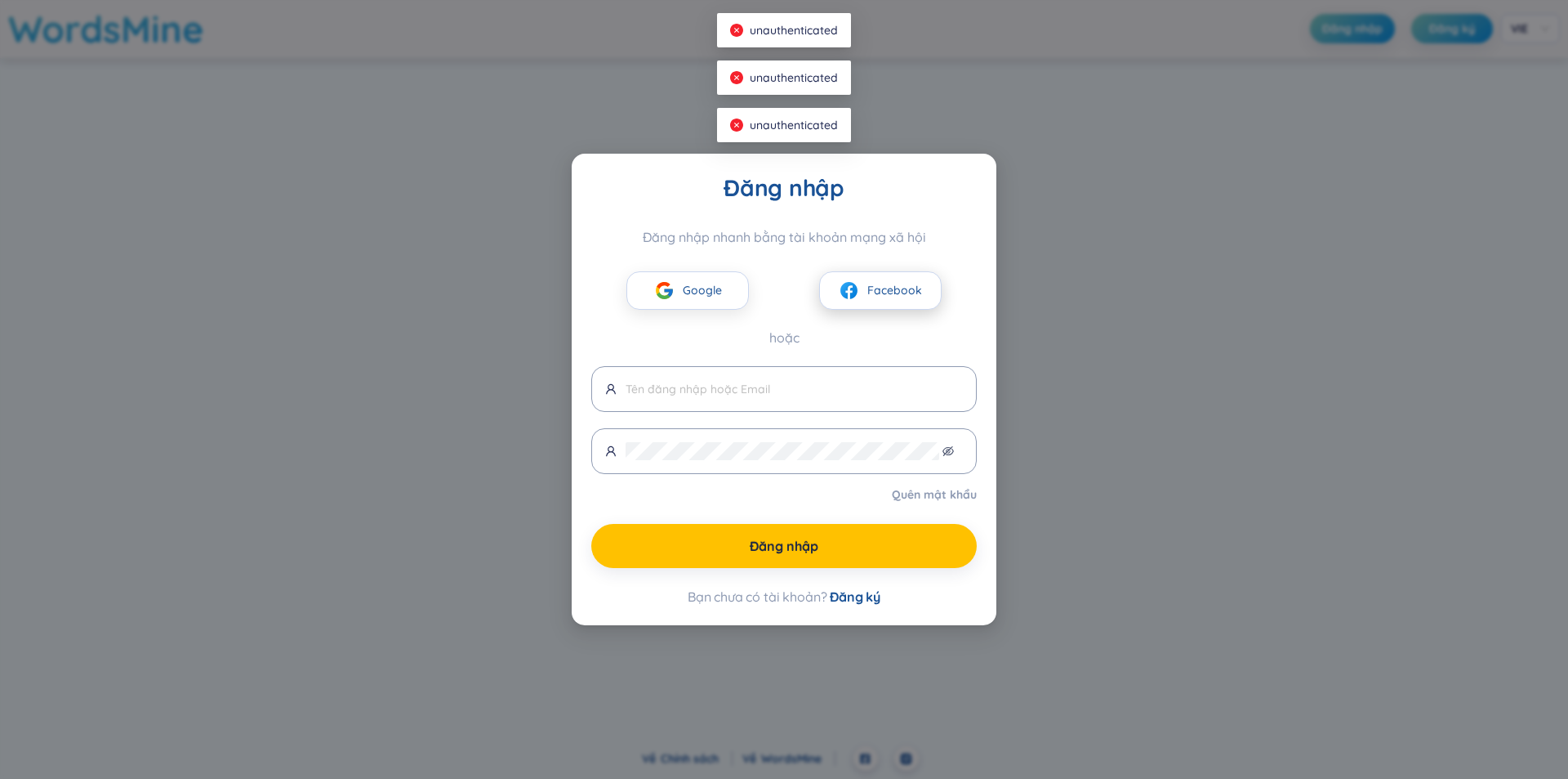
click at [873, 290] on span "Facebook" at bounding box center [895, 289] width 55 height 18
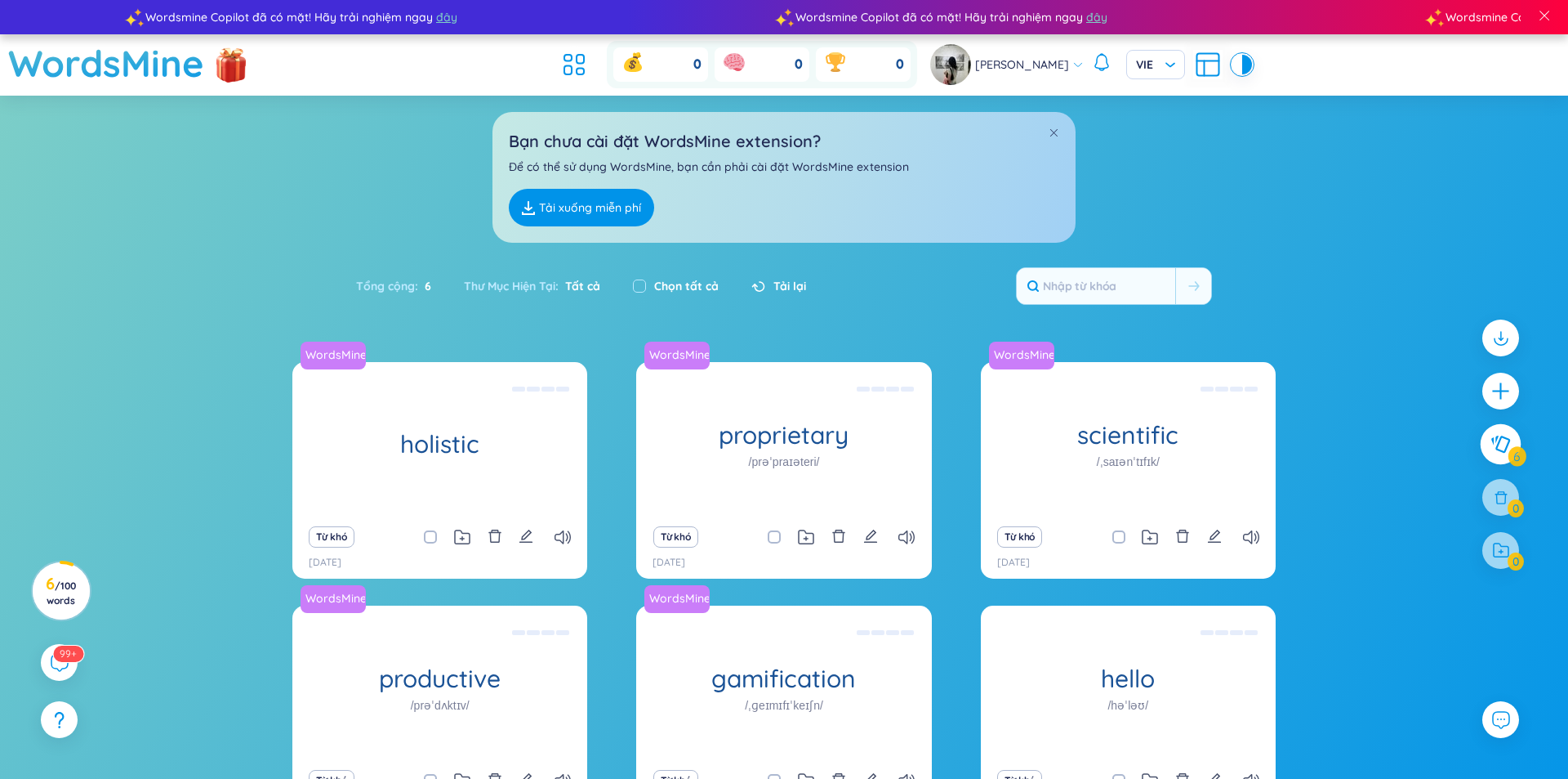
click at [1504, 434] on button at bounding box center [1501, 444] width 41 height 41
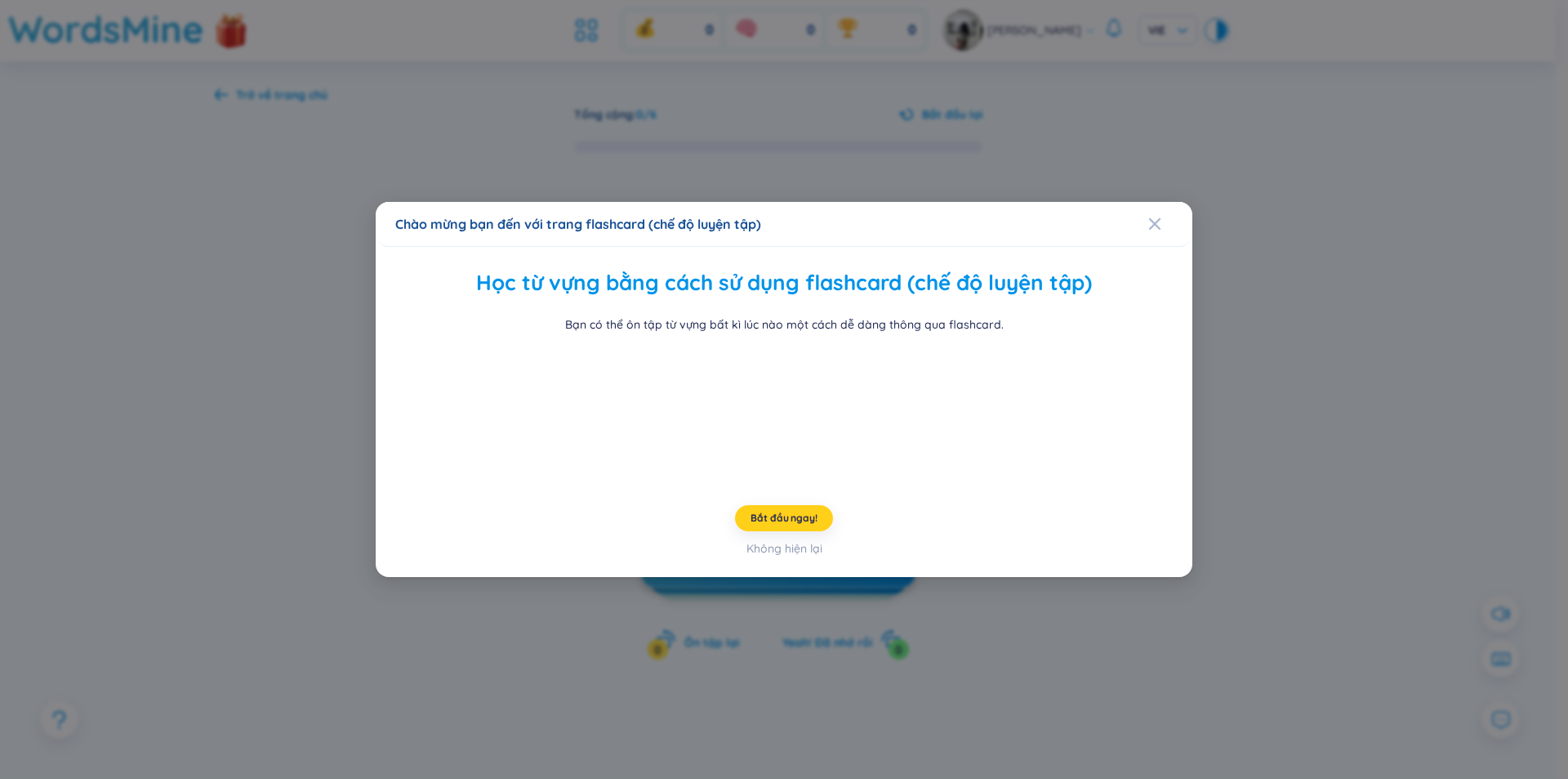
click at [765, 524] on span "Bắt đầu ngay!" at bounding box center [784, 519] width 66 height 14
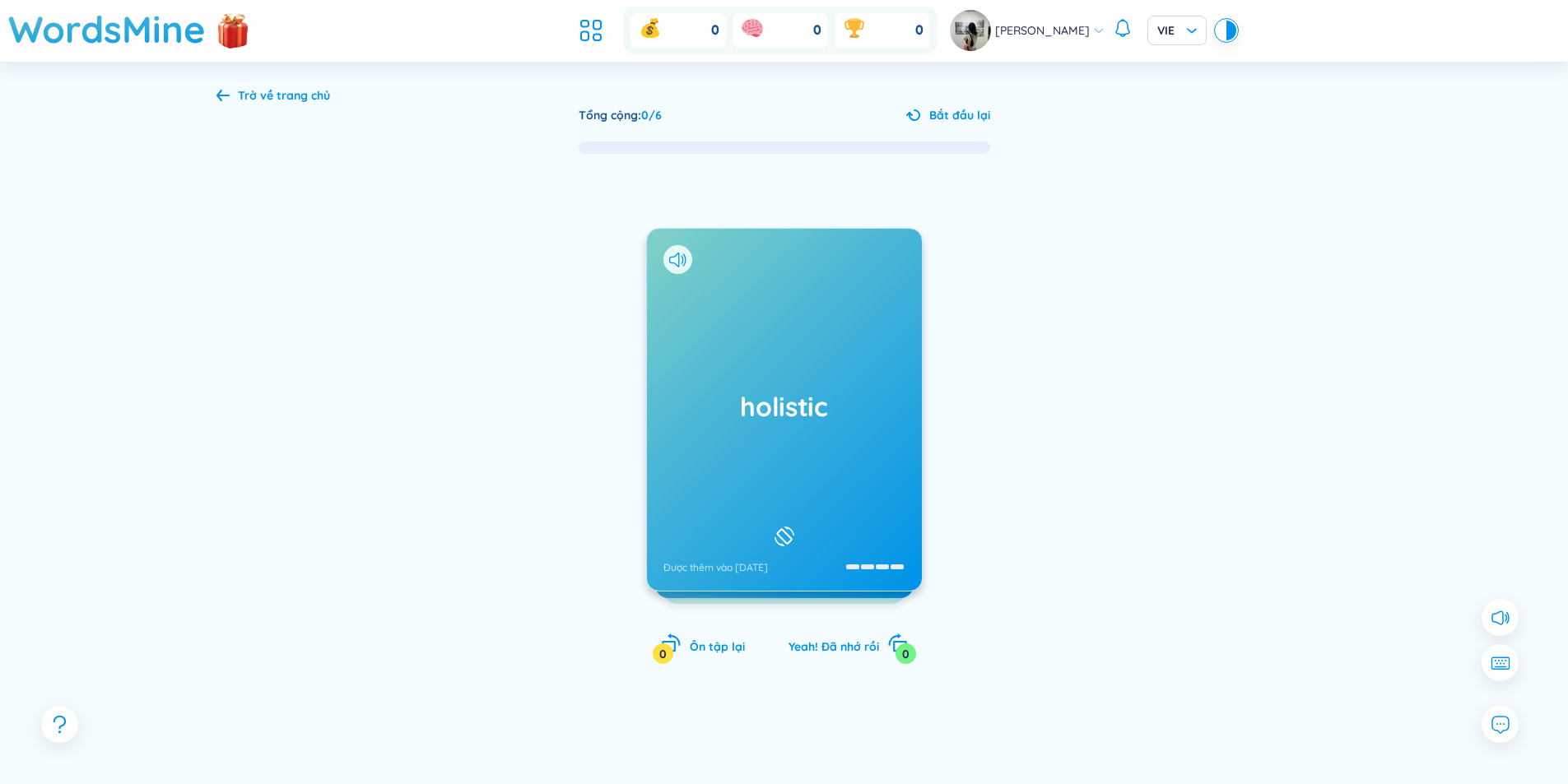
click at [824, 267] on div "holistic Được thêm vào 21/8/2025" at bounding box center [784, 410] width 275 height 362
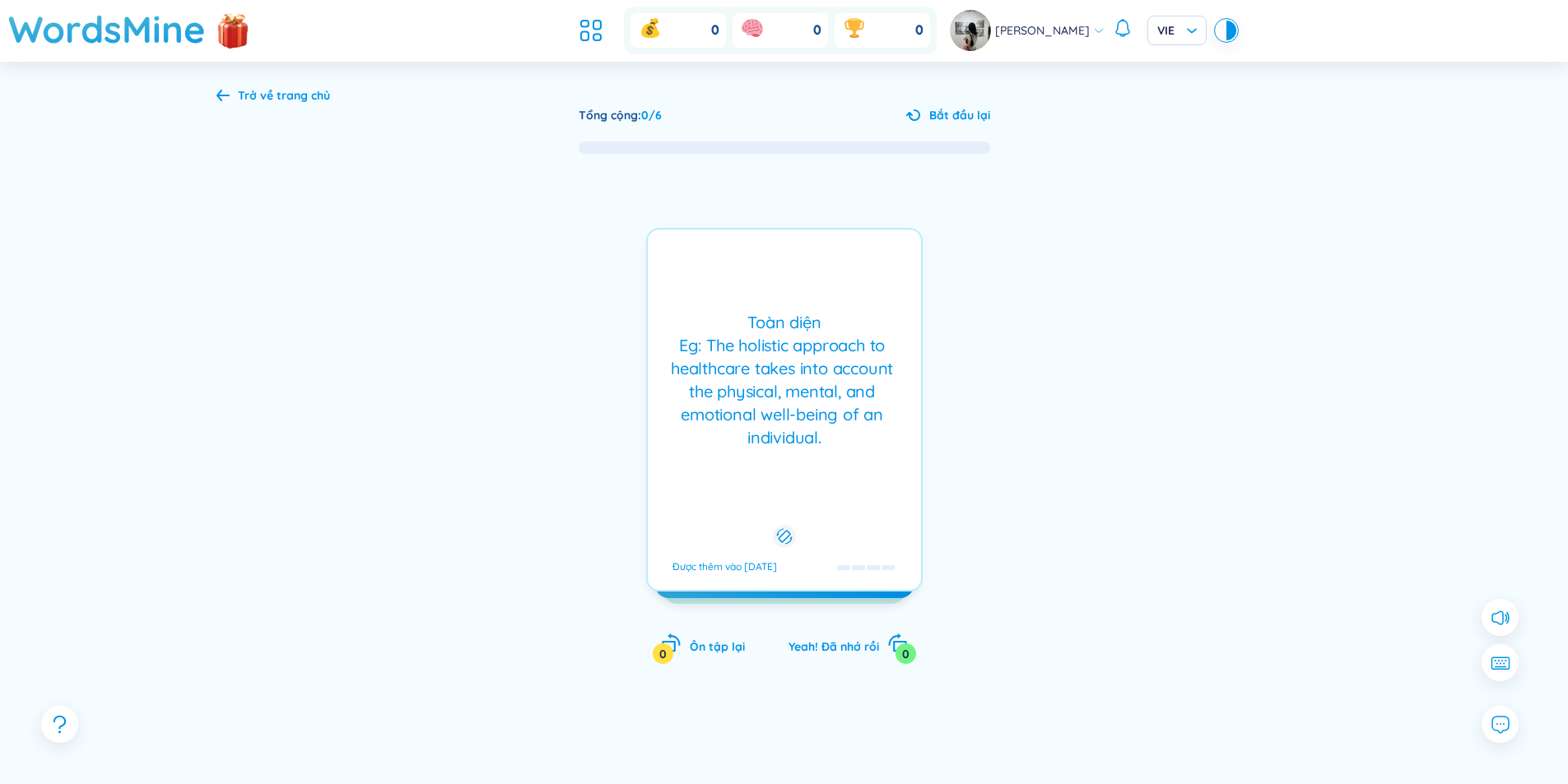
click at [819, 278] on div "Toàn diện Eg: The holistic approach to healthcare takes into account the physic…" at bounding box center [784, 409] width 277 height 363
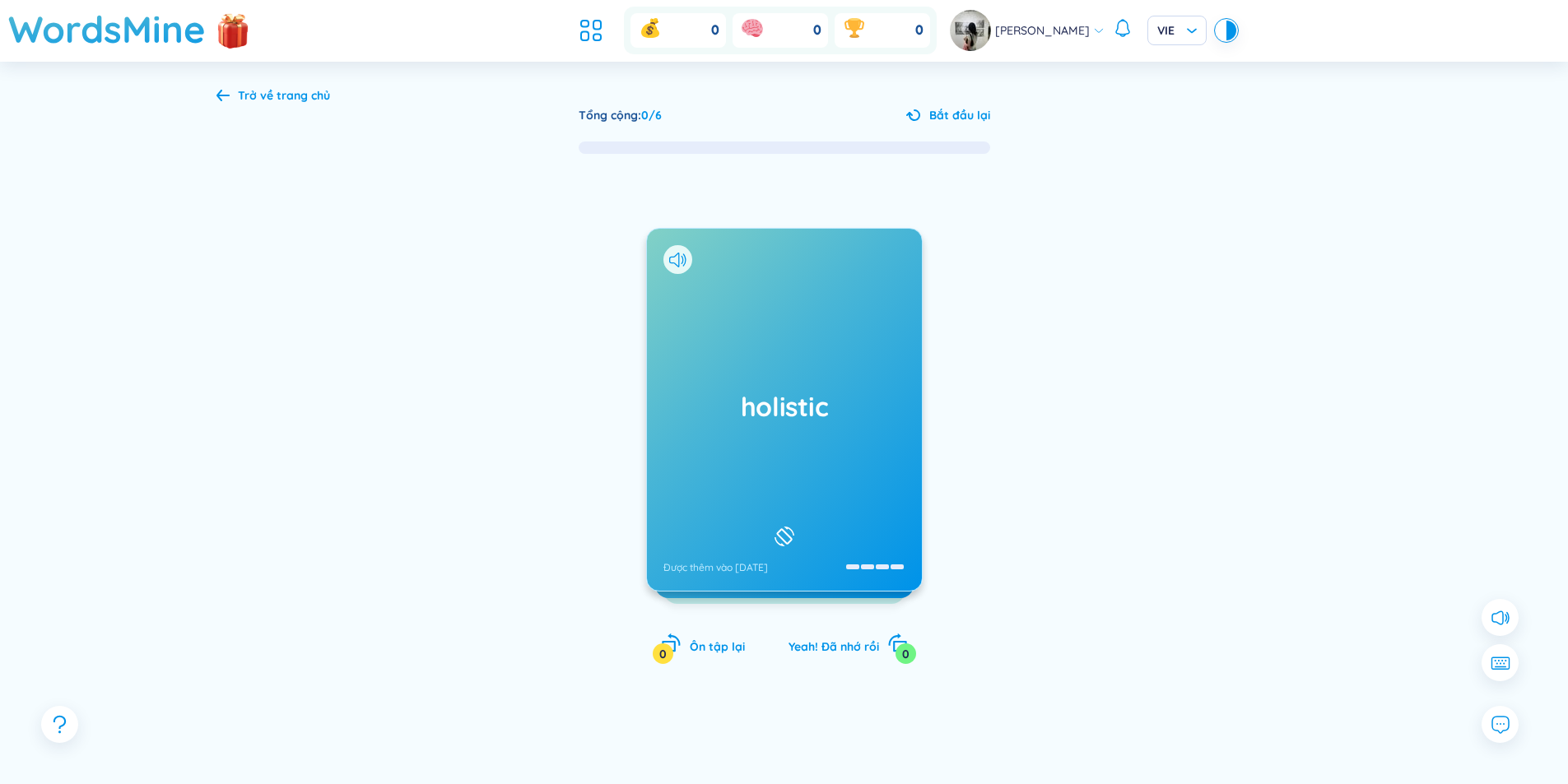
click at [819, 278] on div "holistic Được thêm vào 21/8/2025" at bounding box center [784, 410] width 275 height 362
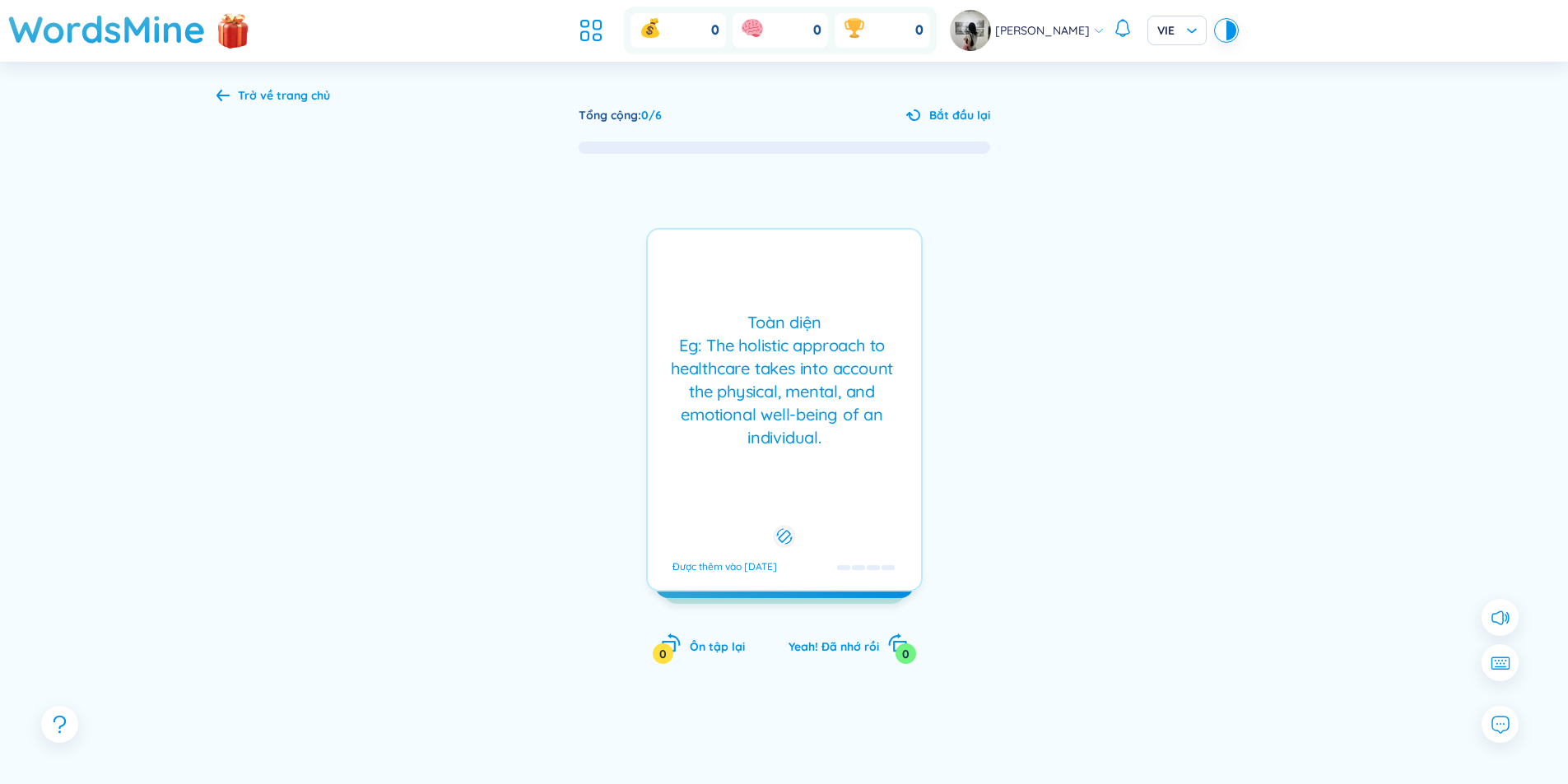
click at [819, 278] on div "Toàn diện Eg: The holistic approach to healthcare takes into account the physic…" at bounding box center [784, 409] width 277 height 363
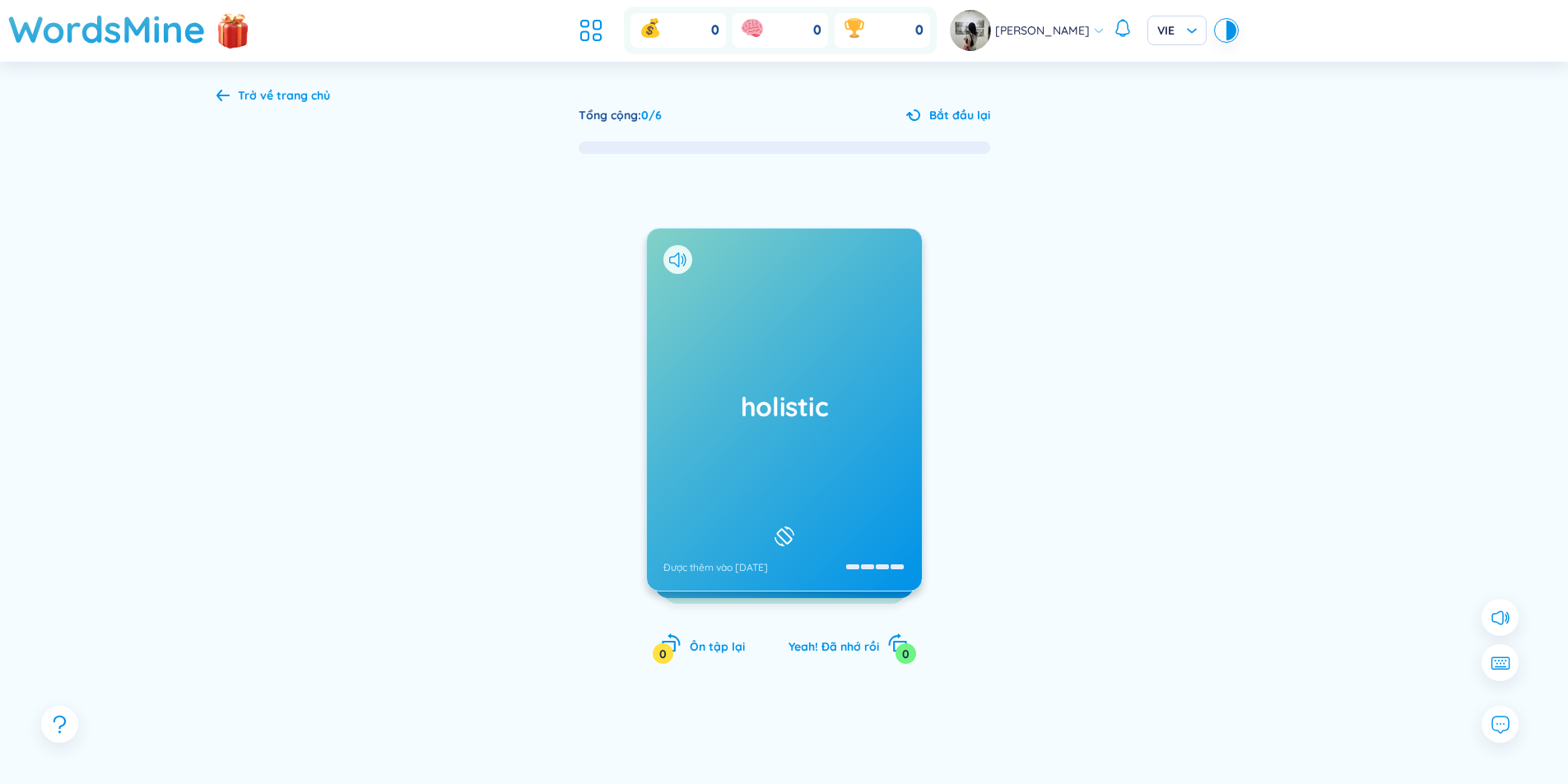
click at [819, 278] on div "holistic Được thêm vào 21/8/2025" at bounding box center [784, 410] width 275 height 362
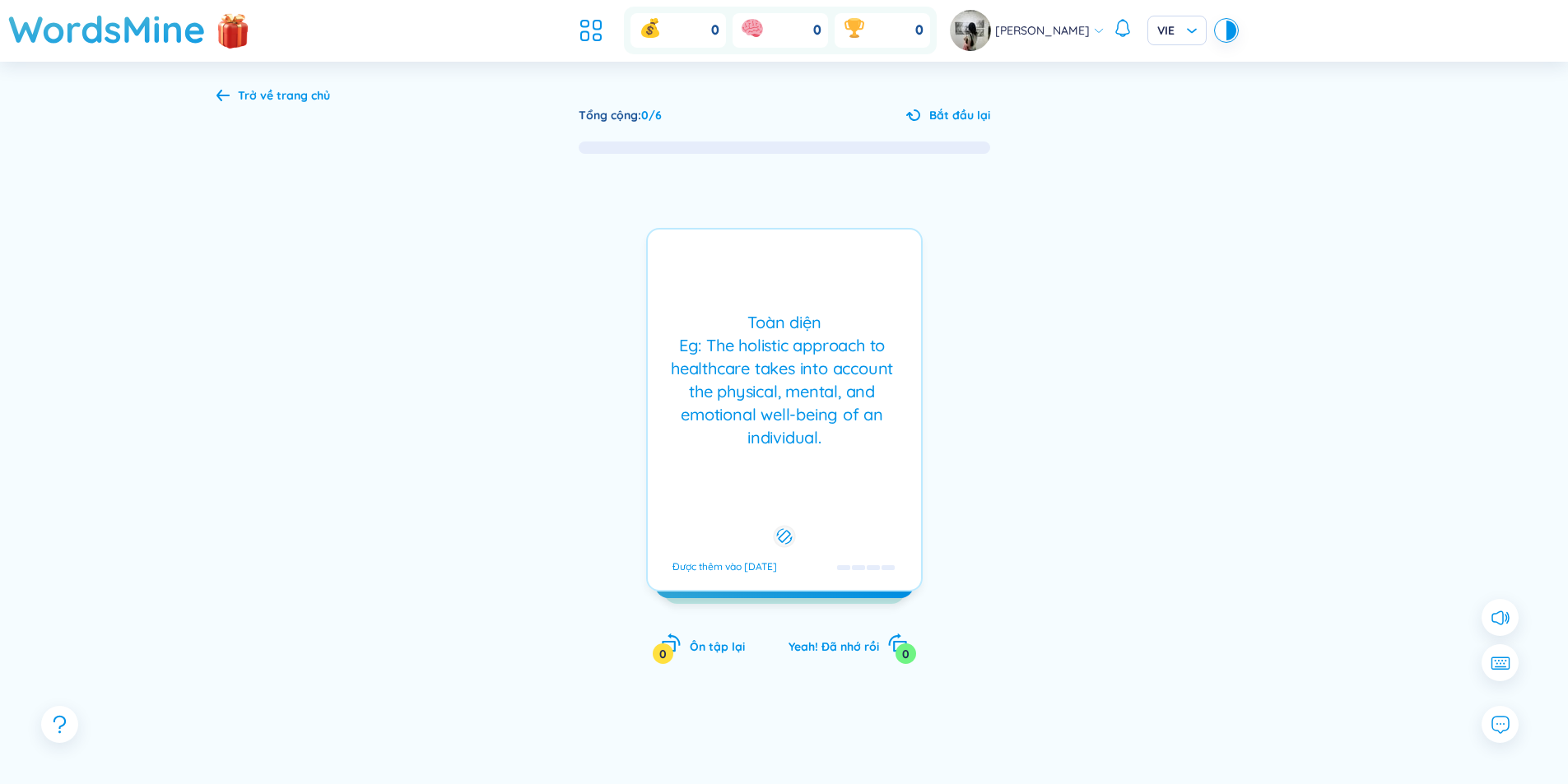
scroll to position [86, 0]
